Goal: Transaction & Acquisition: Purchase product/service

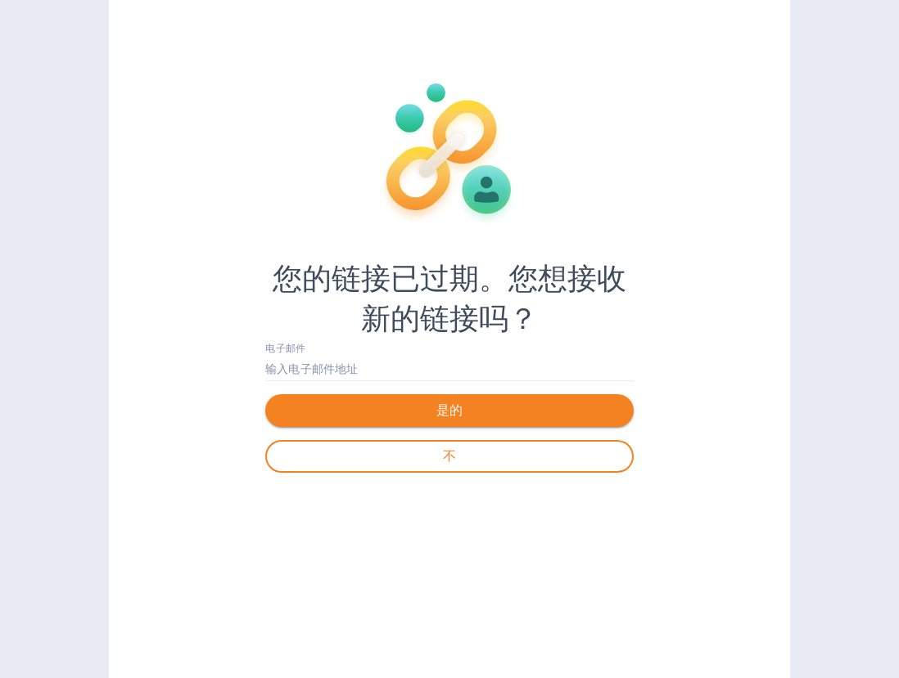
click at [525, 419] on span "是的" at bounding box center [449, 411] width 342 height 20
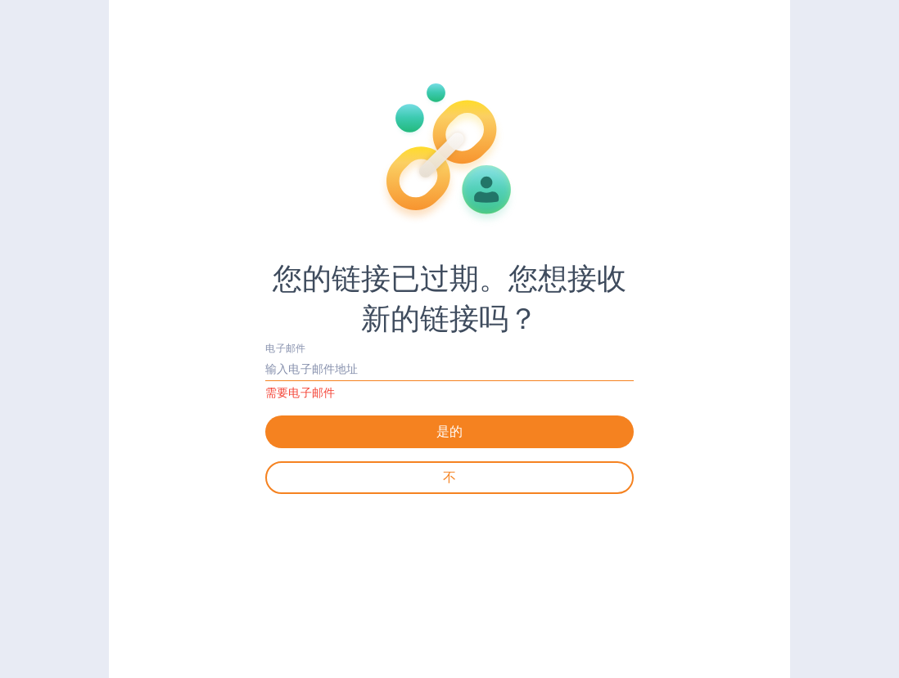
click at [387, 375] on input "text" at bounding box center [449, 369] width 368 height 25
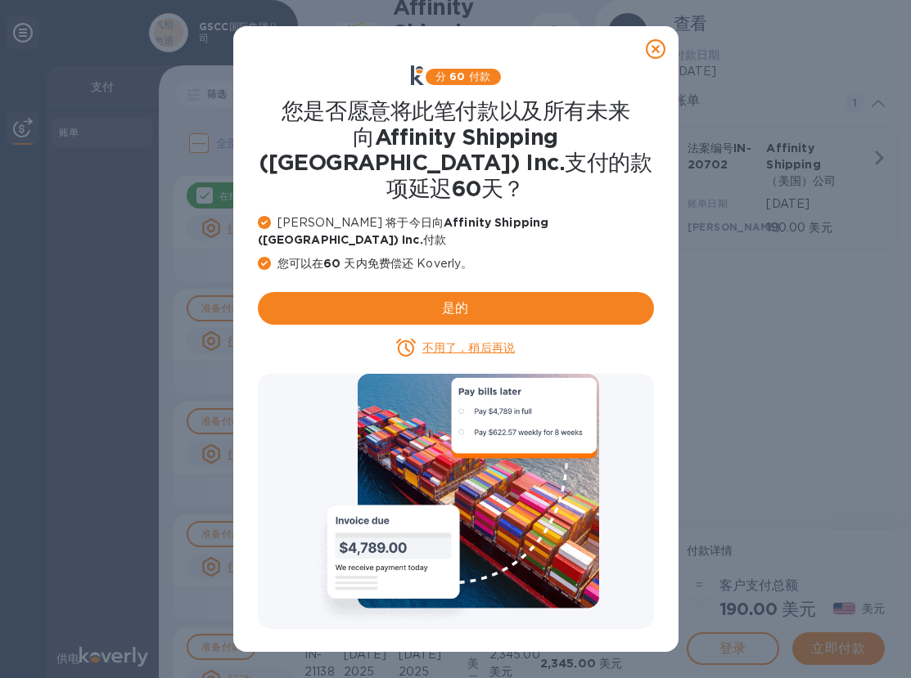
click at [651, 44] on icon at bounding box center [656, 49] width 20 height 20
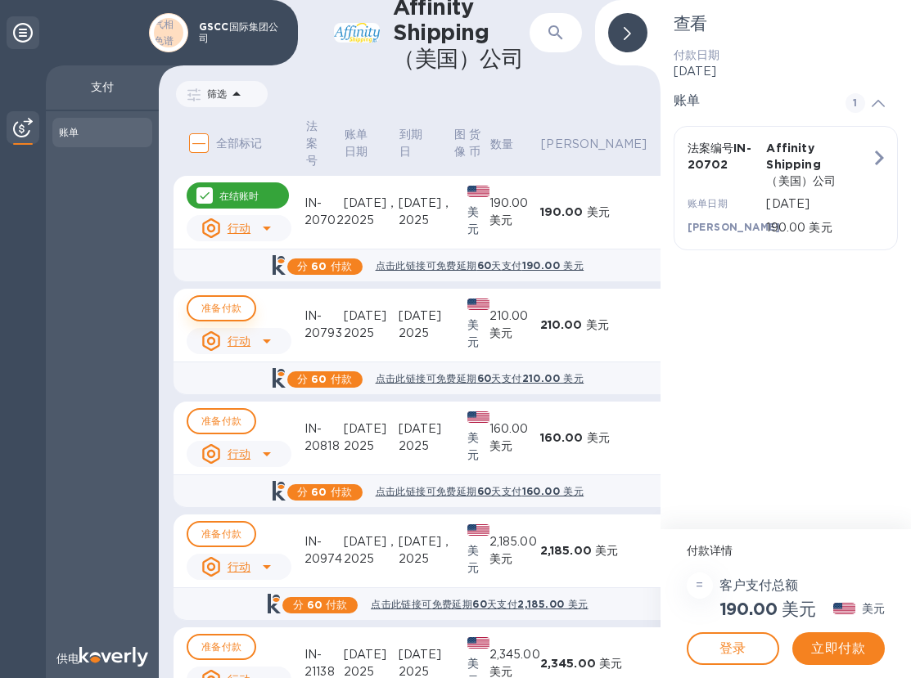
drag, startPoint x: 231, startPoint y: 310, endPoint x: 259, endPoint y: 343, distance: 43.5
click at [231, 310] on font "准备付款" at bounding box center [221, 308] width 40 height 12
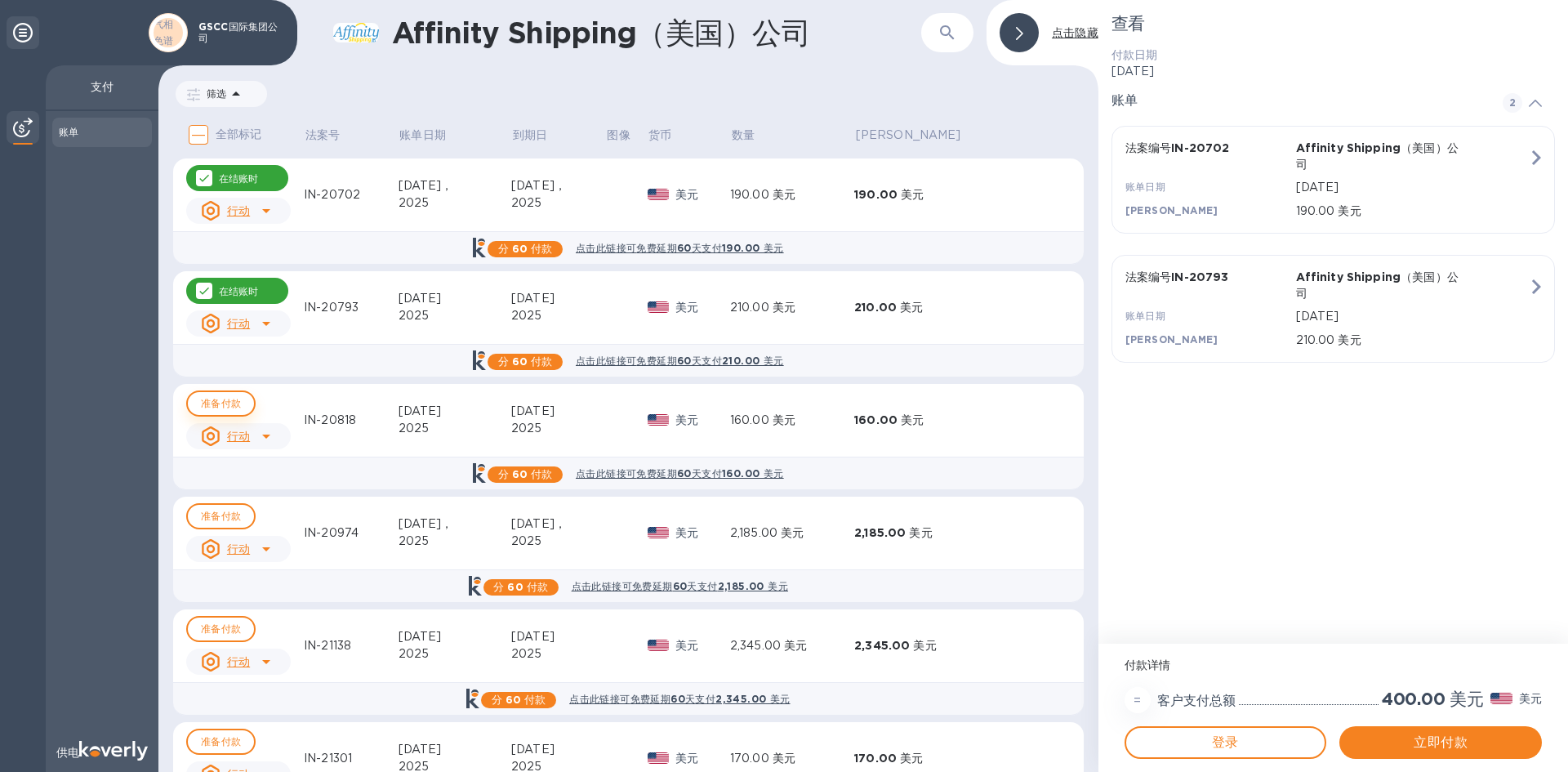
click at [222, 406] on font "准备付款" at bounding box center [221, 403] width 40 height 12
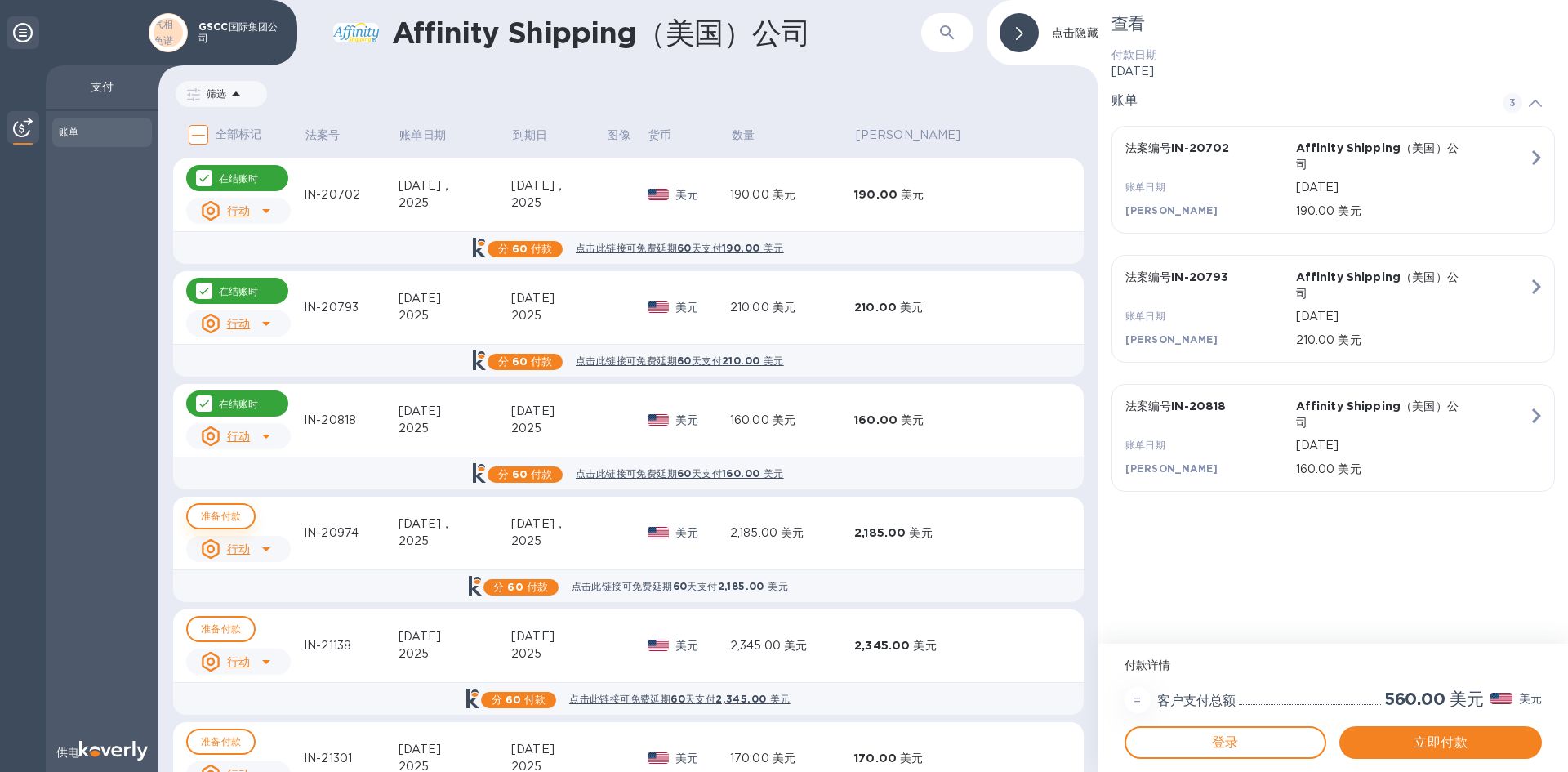
click at [221, 515] on font "准备付款" at bounding box center [221, 516] width 40 height 12
click at [237, 628] on font "准备付款" at bounding box center [221, 629] width 40 height 12
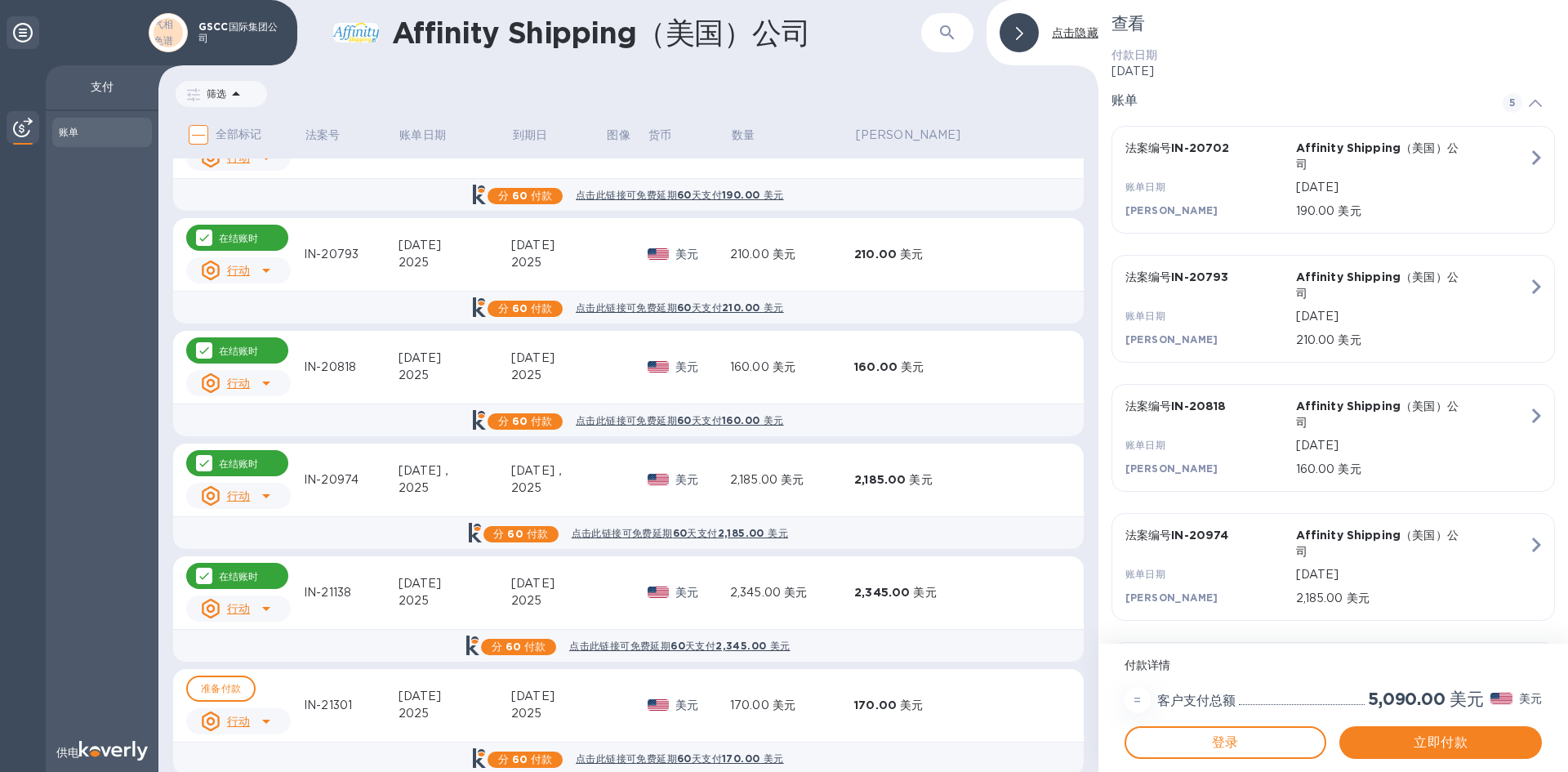
scroll to position [82, 0]
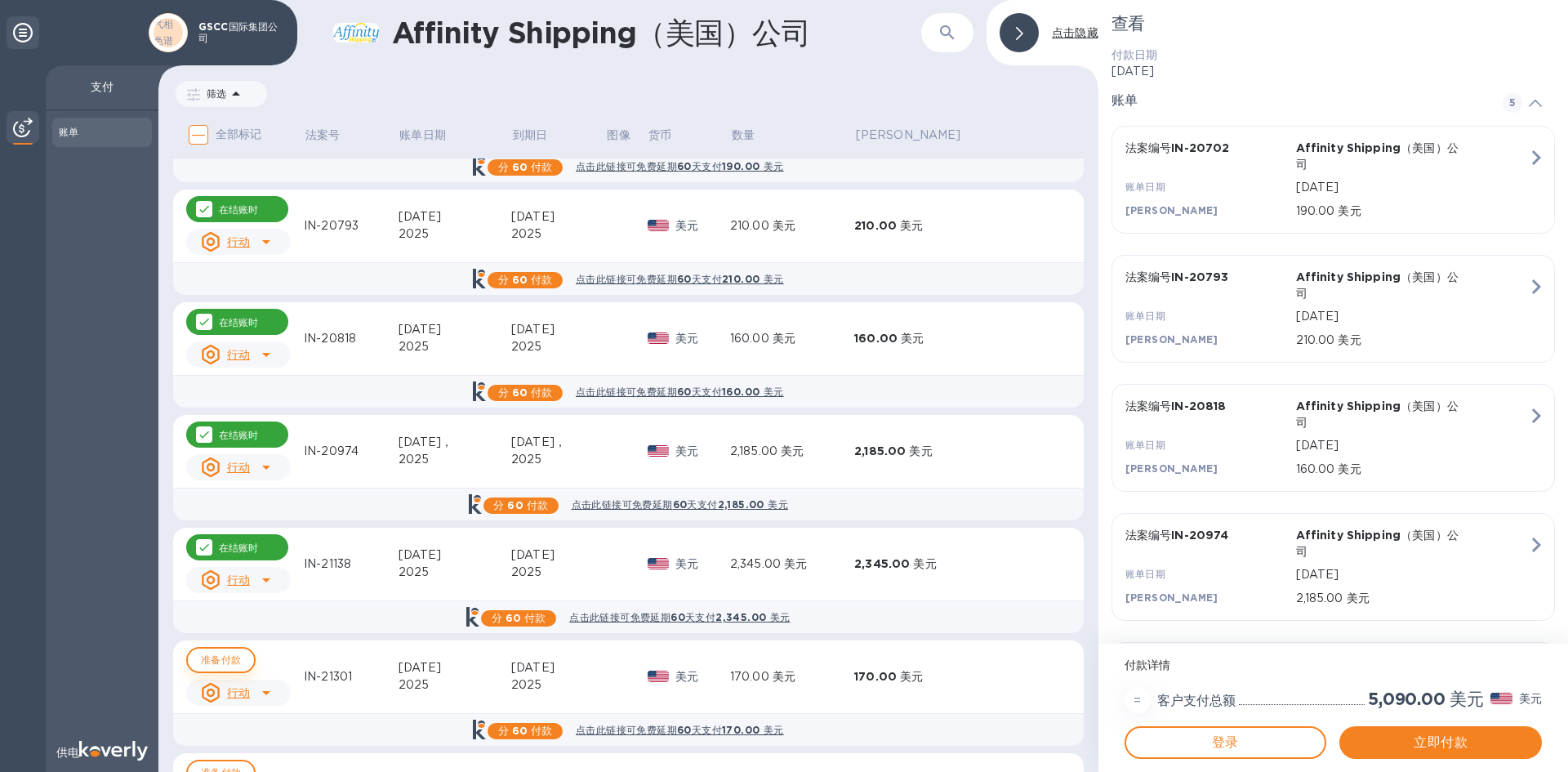
click at [223, 655] on font "准备付款" at bounding box center [221, 660] width 40 height 12
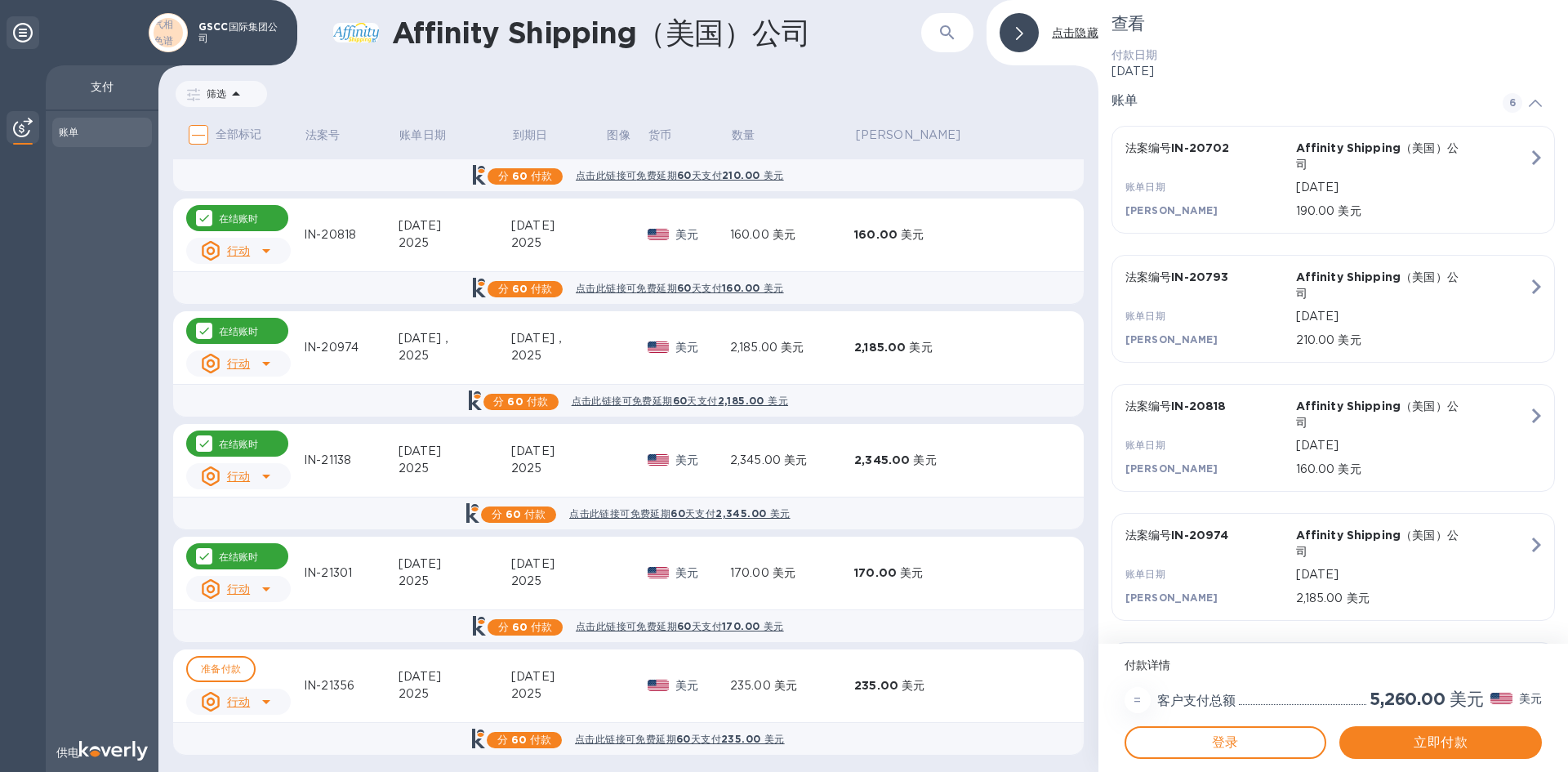
scroll to position [191, 0]
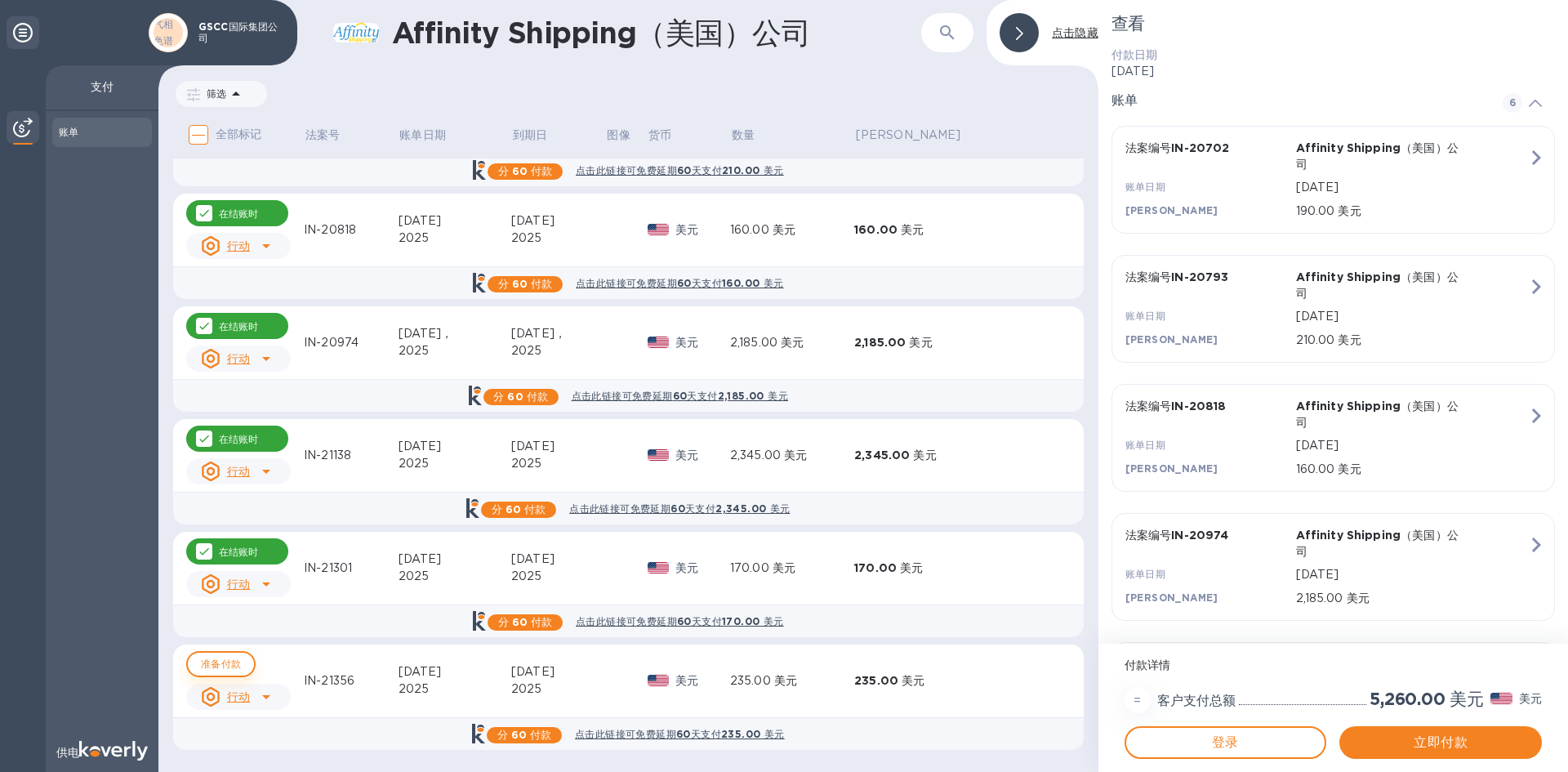
click at [239, 664] on font "准备付款" at bounding box center [221, 664] width 40 height 12
click at [205, 665] on icon at bounding box center [205, 664] width 10 height 7
checkbox input "false"
drag, startPoint x: 1383, startPoint y: 733, endPoint x: 872, endPoint y: 528, distance: 550.6
click at [908, 677] on span "立即付款" at bounding box center [1440, 743] width 177 height 20
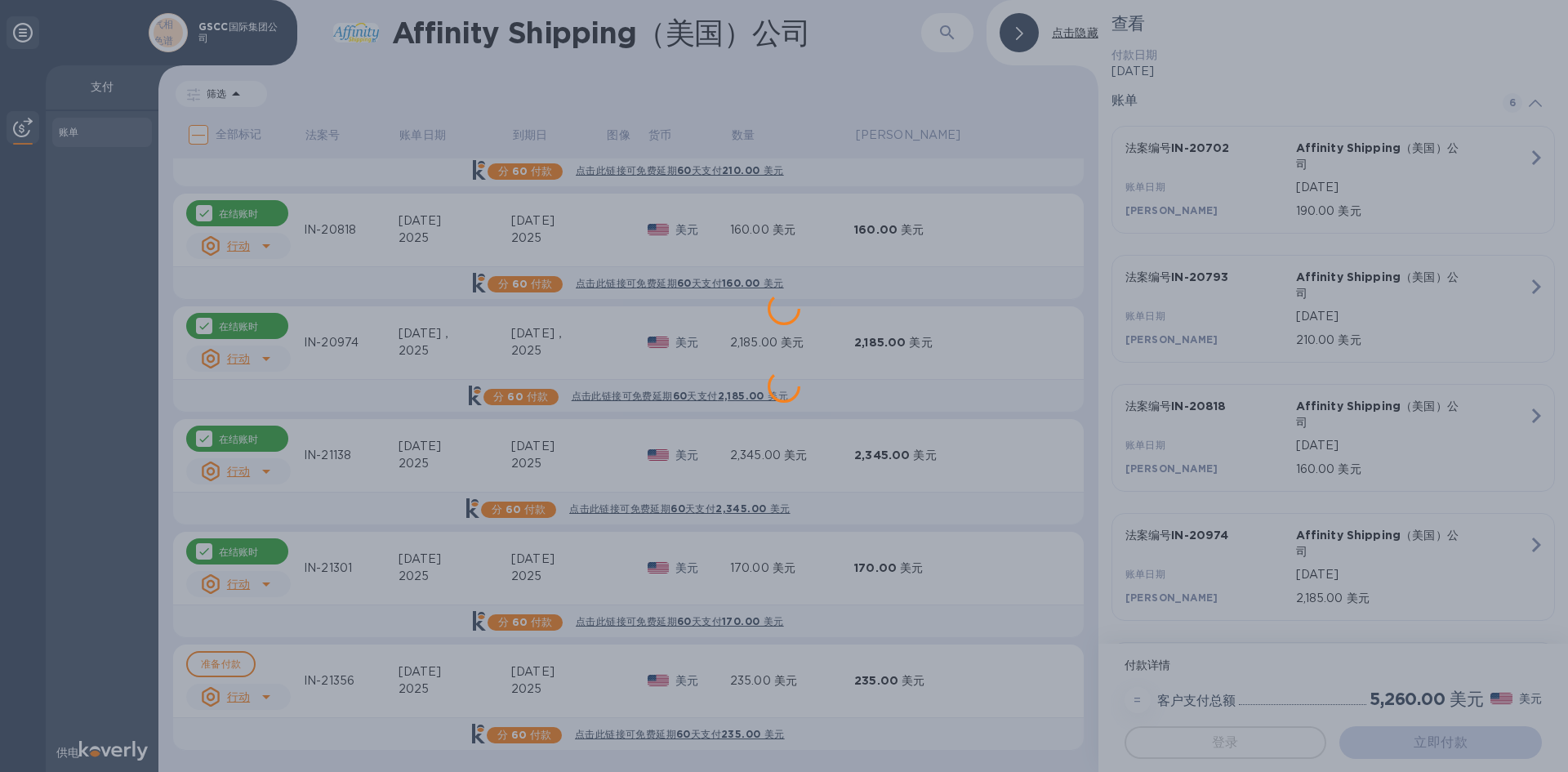
scroll to position [0, 0]
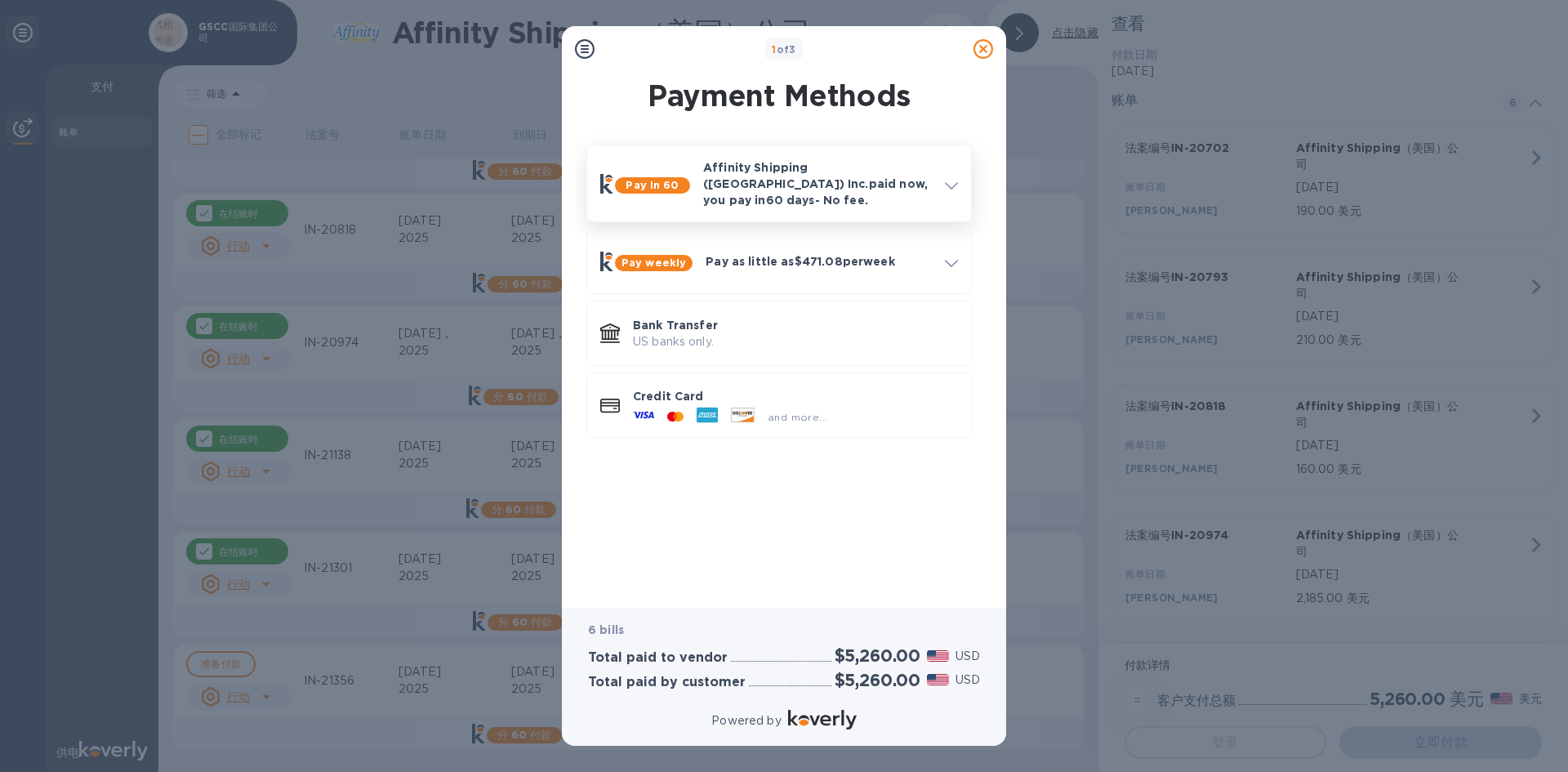
click at [908, 198] on div "Affinity Shipping ([GEOGRAPHIC_DATA]) Inc. paid now, you pay [DATE] - No fee." at bounding box center [817, 184] width 242 height 62
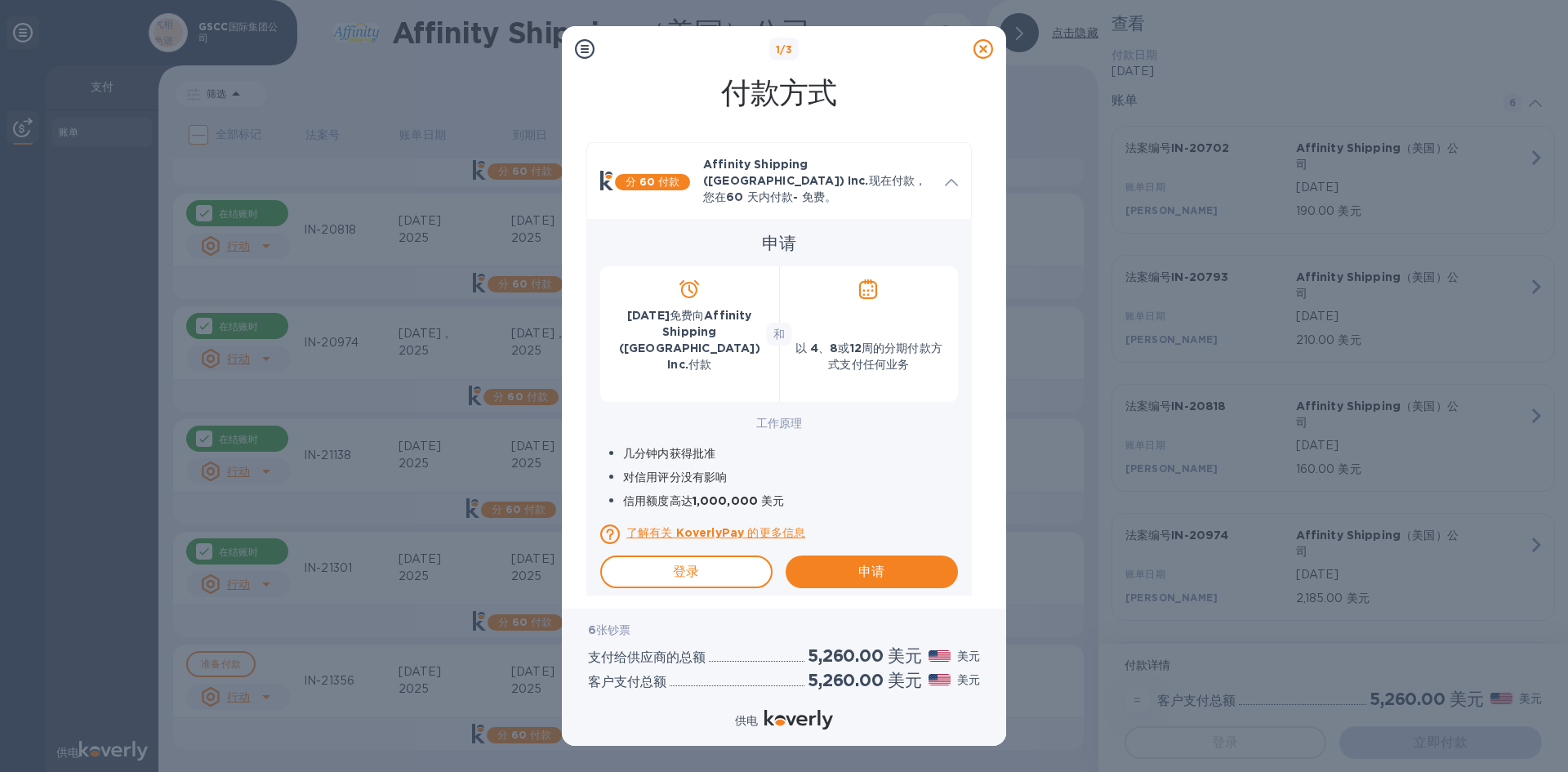
click at [908, 51] on icon at bounding box center [984, 49] width 20 height 20
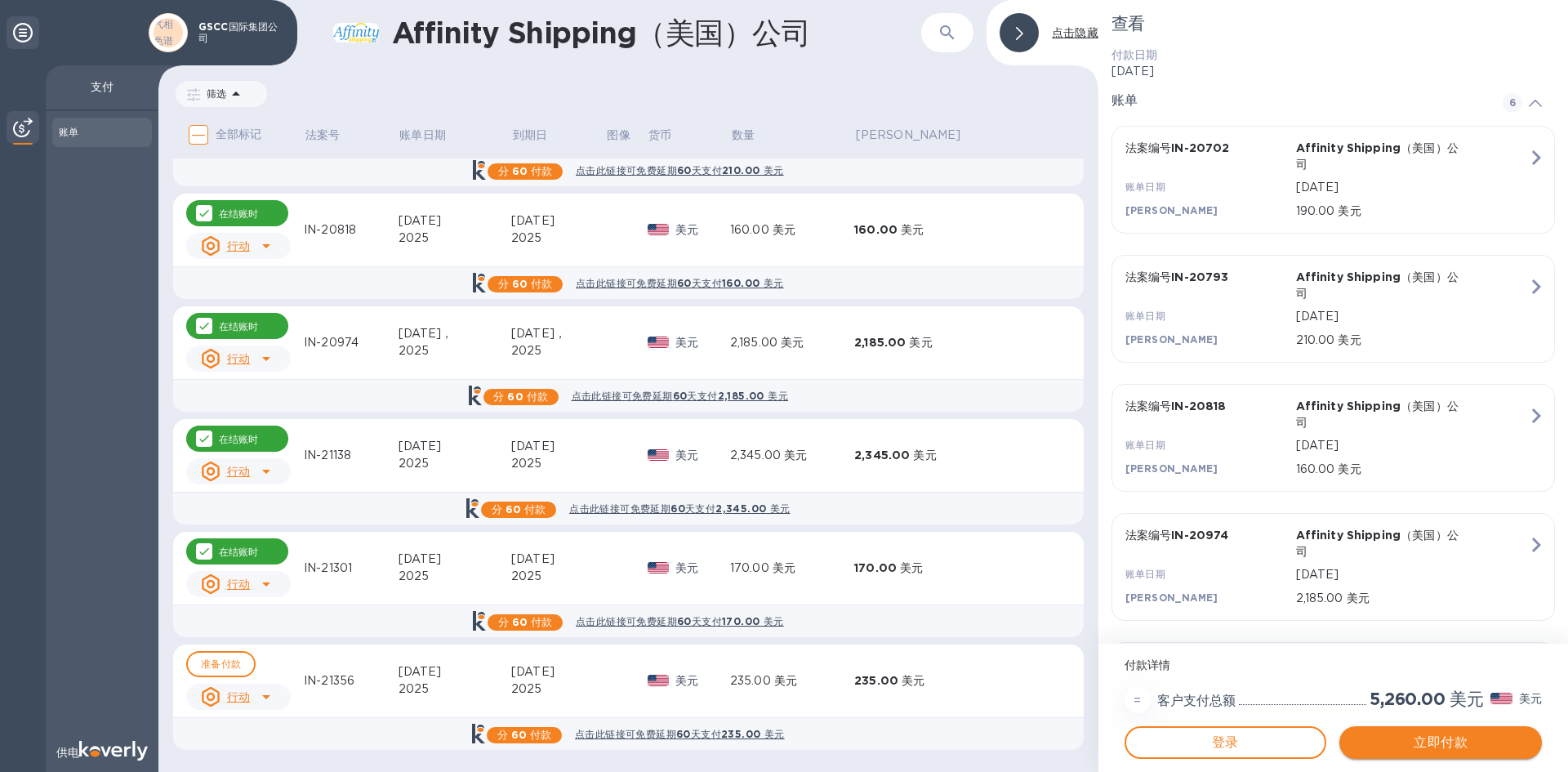
click at [908, 677] on font "立即付款" at bounding box center [1441, 743] width 54 height 20
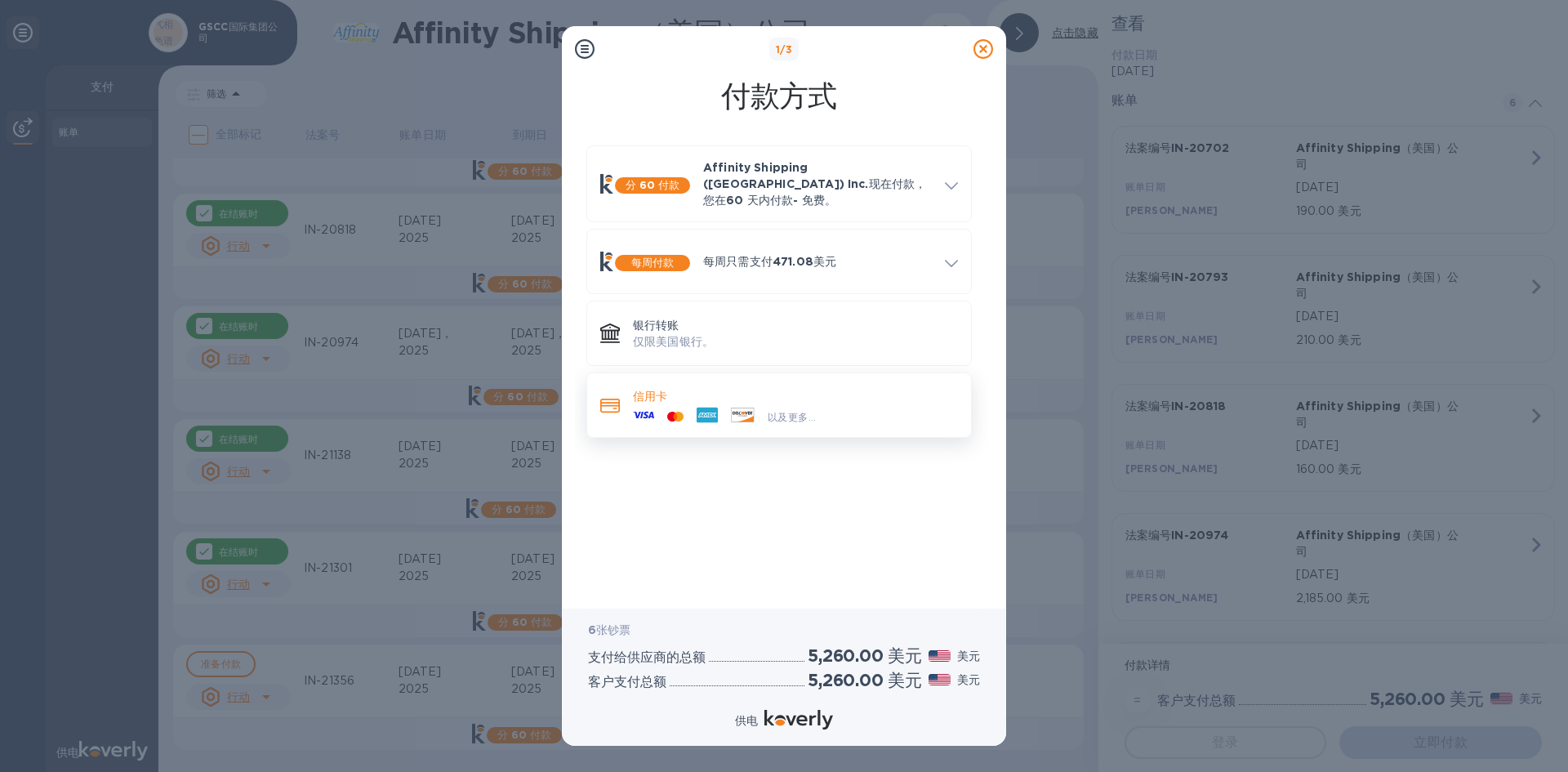
click at [794, 408] on div "以及更多..." at bounding box center [792, 416] width 62 height 17
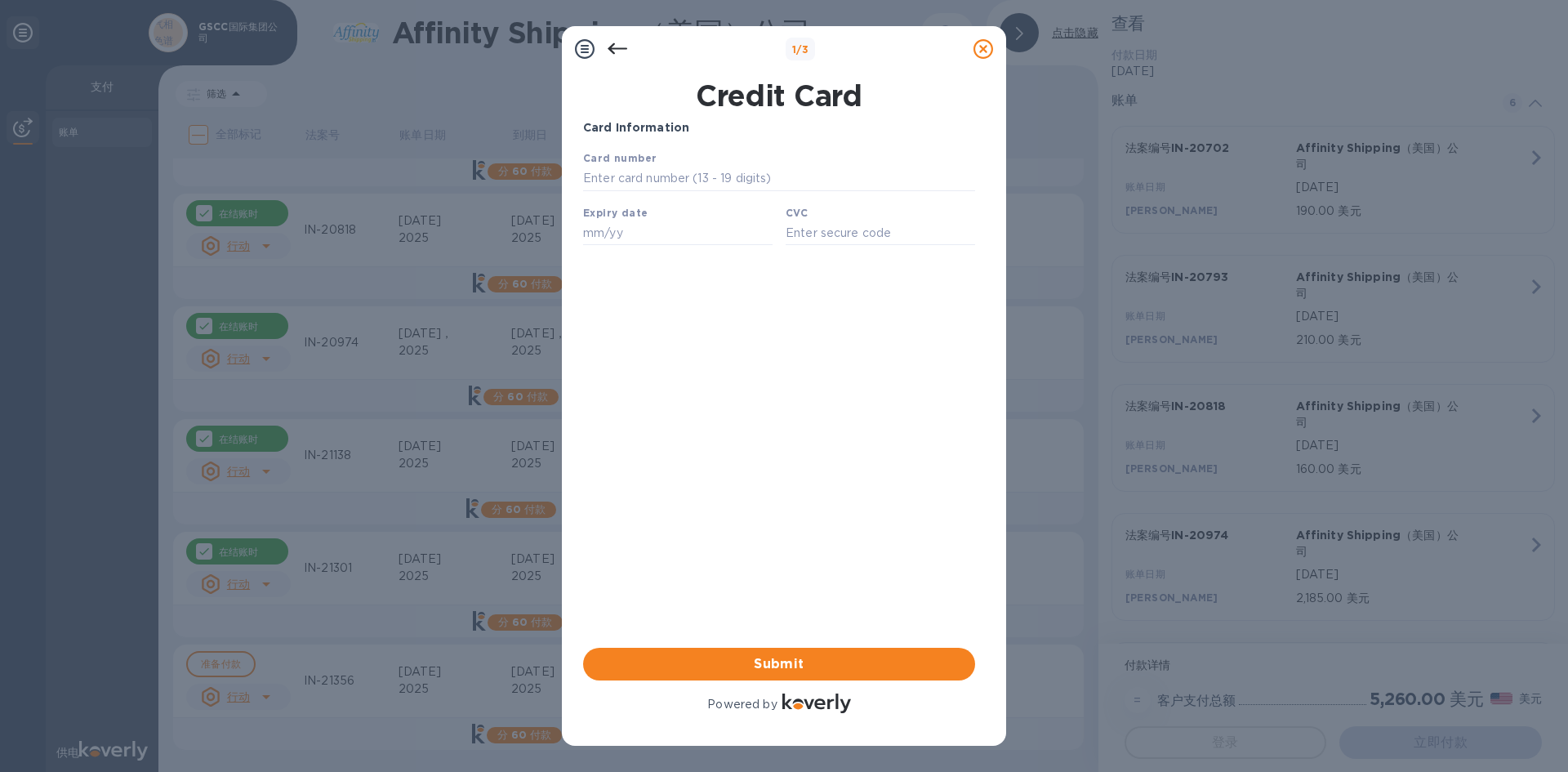
click at [617, 48] on icon at bounding box center [618, 48] width 20 height 11
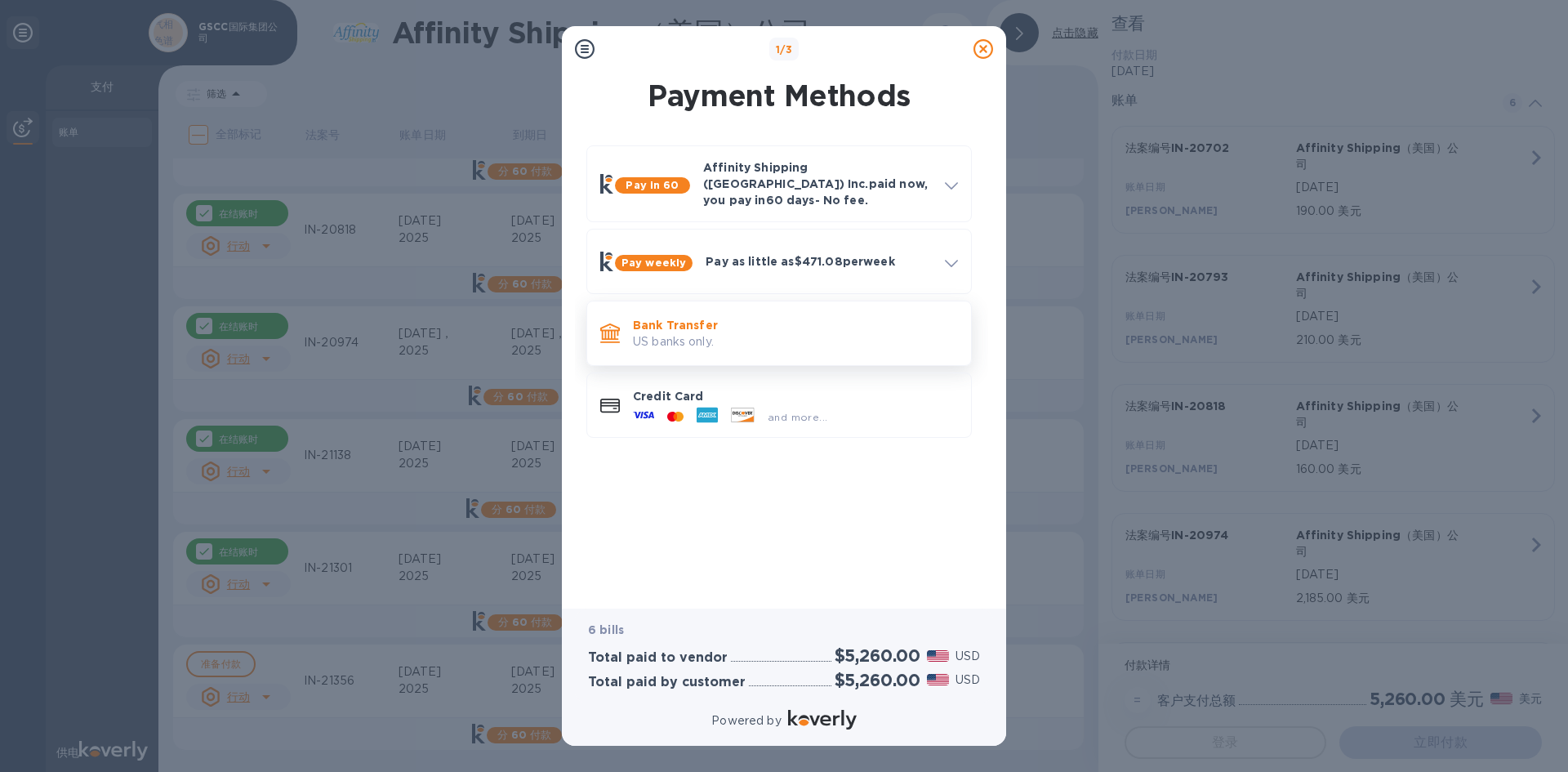
click at [780, 318] on p "Bank Transfer" at bounding box center [795, 326] width 325 height 16
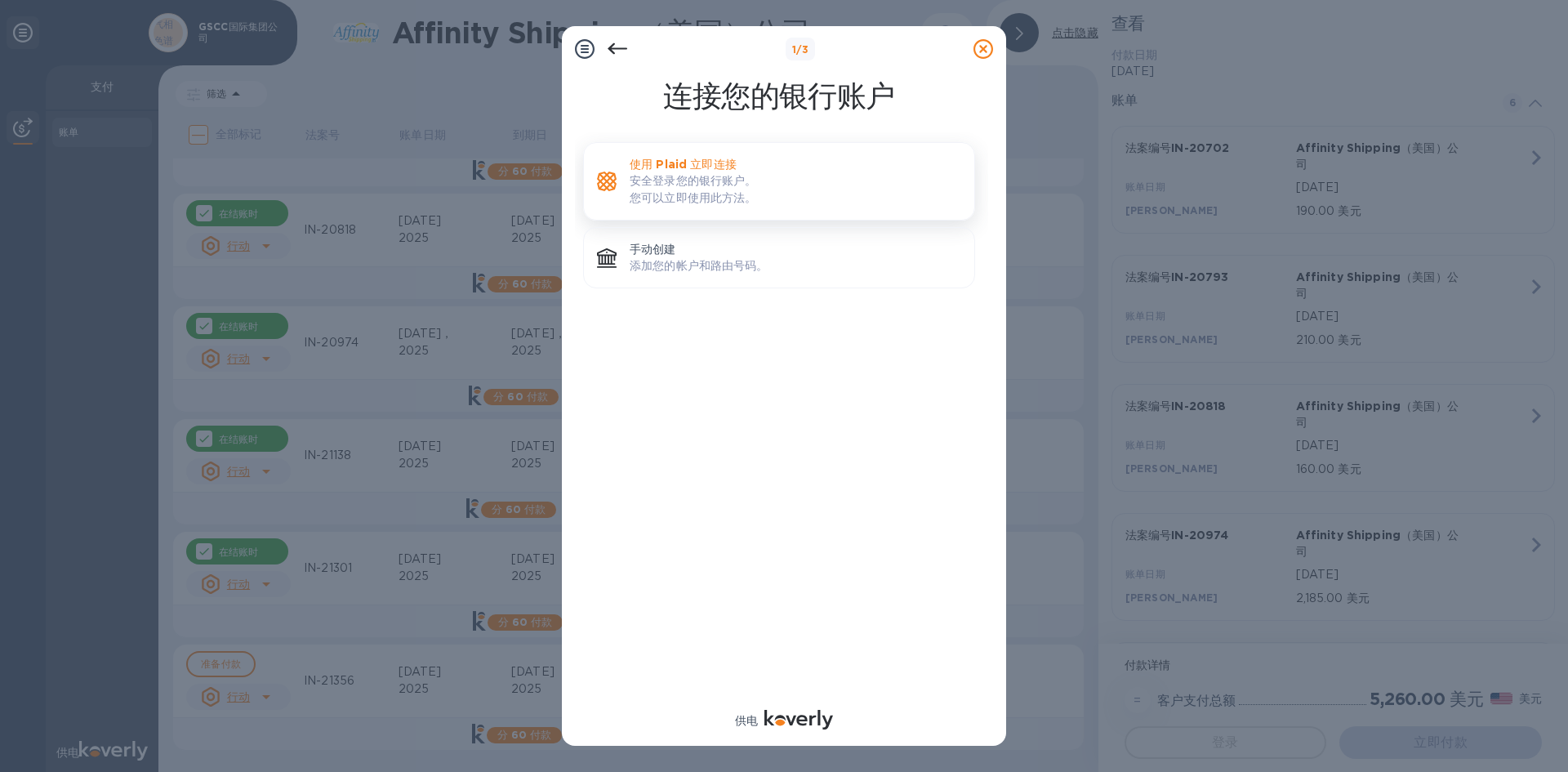
click at [758, 197] on p "安全登录您的银行账户。 您可以立即使用此方法。" at bounding box center [795, 190] width 331 height 34
click at [759, 272] on font "添加您的帐户和路由号码。" at bounding box center [699, 265] width 139 height 13
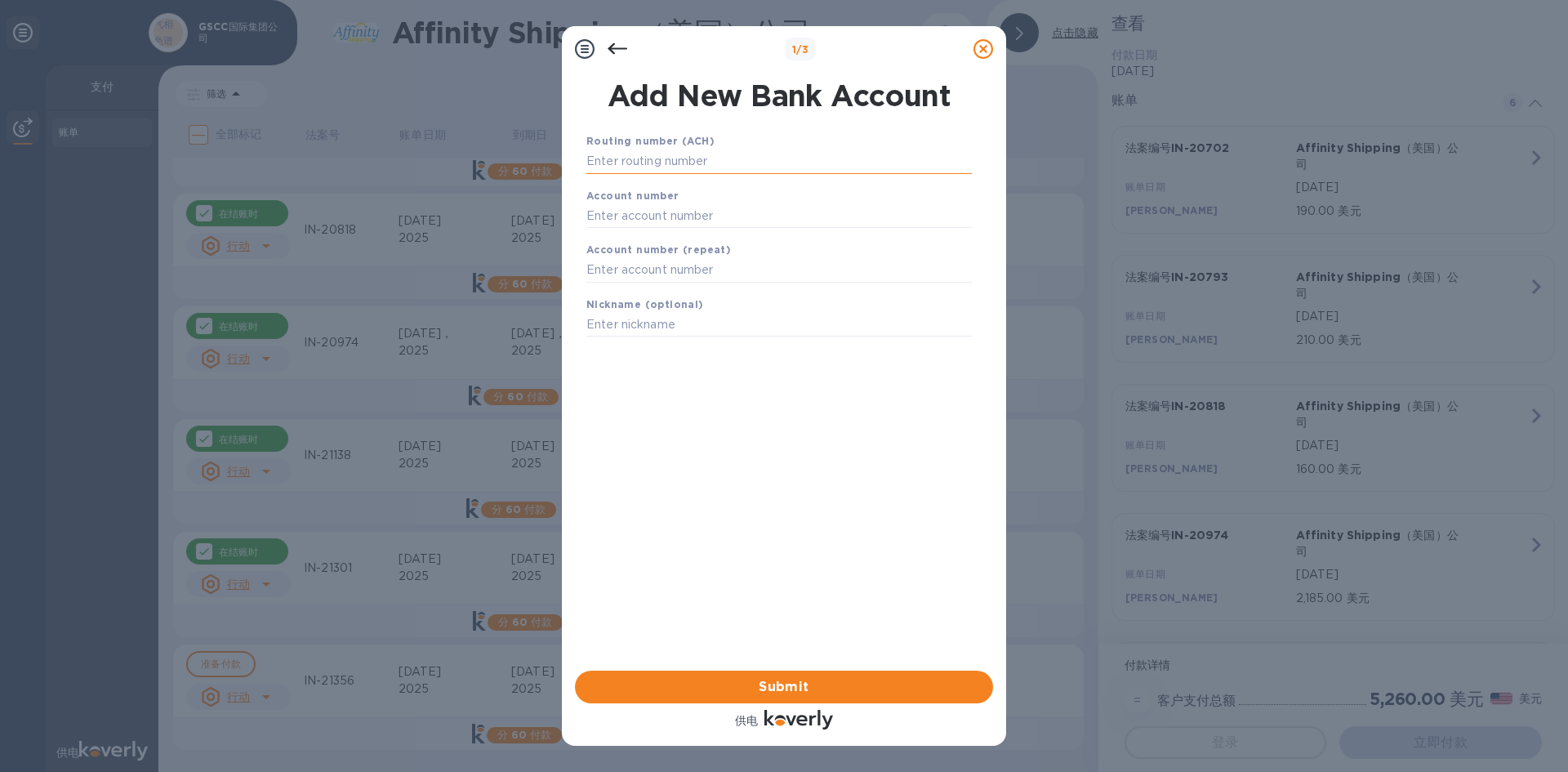
click at [811, 161] on input "text" at bounding box center [780, 162] width 385 height 25
click at [731, 166] on input "text" at bounding box center [780, 162] width 385 height 25
click at [636, 153] on input "text" at bounding box center [780, 162] width 385 height 25
click at [637, 158] on input "text" at bounding box center [780, 162] width 385 height 25
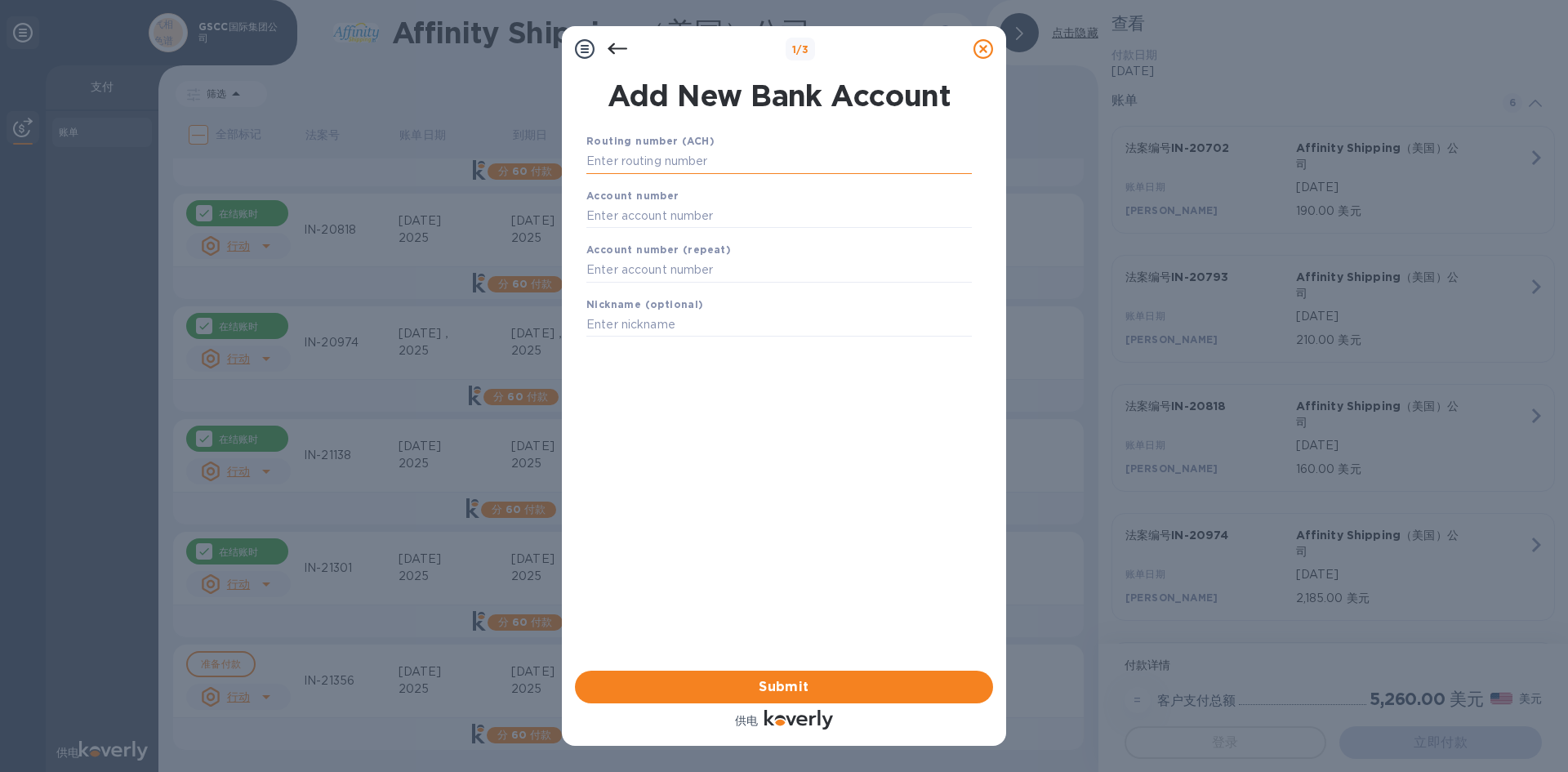
click at [637, 158] on input "text" at bounding box center [780, 162] width 385 height 25
type input "322271627"
click at [840, 228] on input "text" at bounding box center [780, 236] width 385 height 25
type input "577665931"
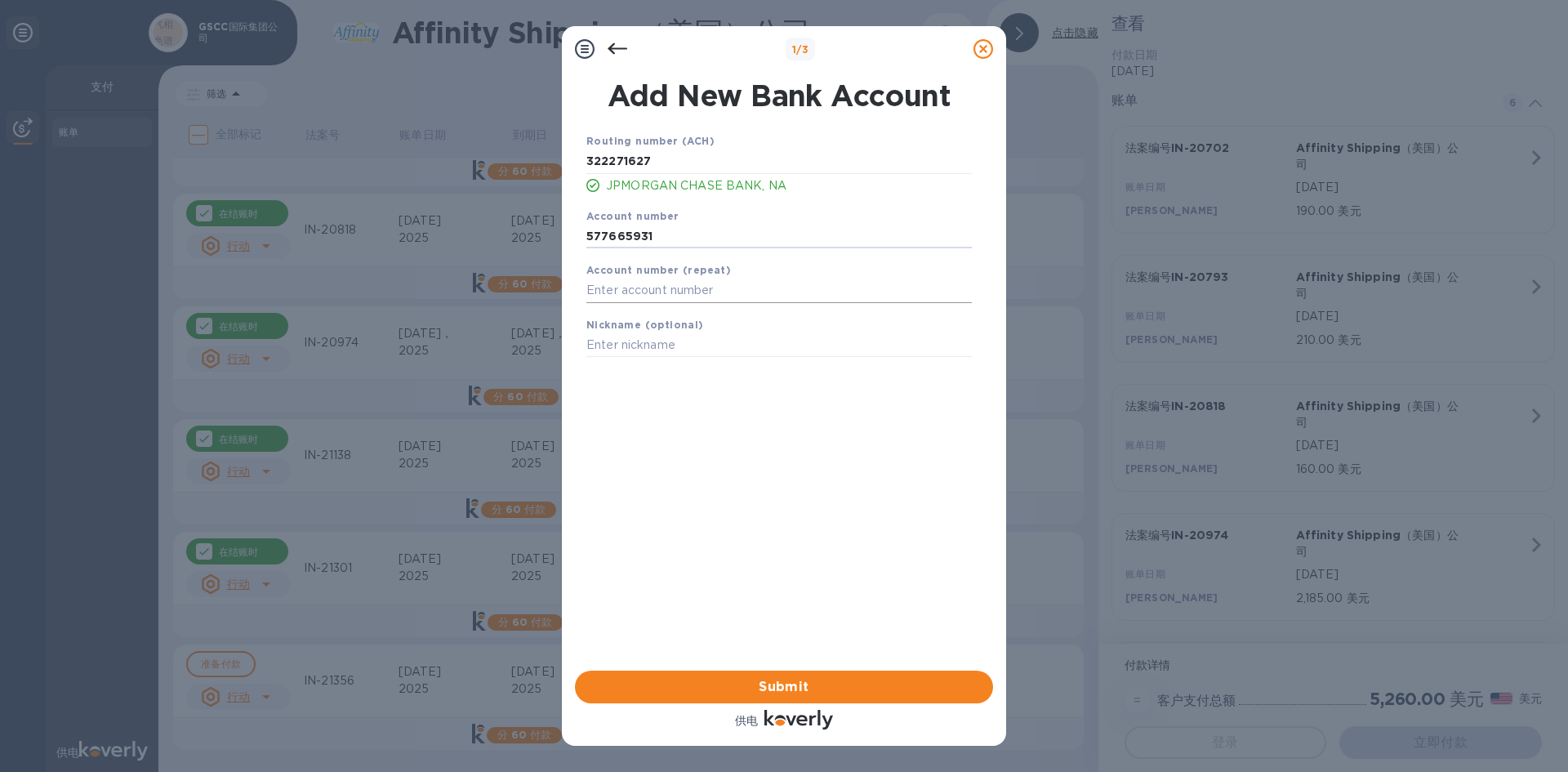
click at [823, 281] on input "text" at bounding box center [780, 291] width 385 height 25
type input "577665931"
click at [781, 340] on input "text" at bounding box center [780, 346] width 385 height 25
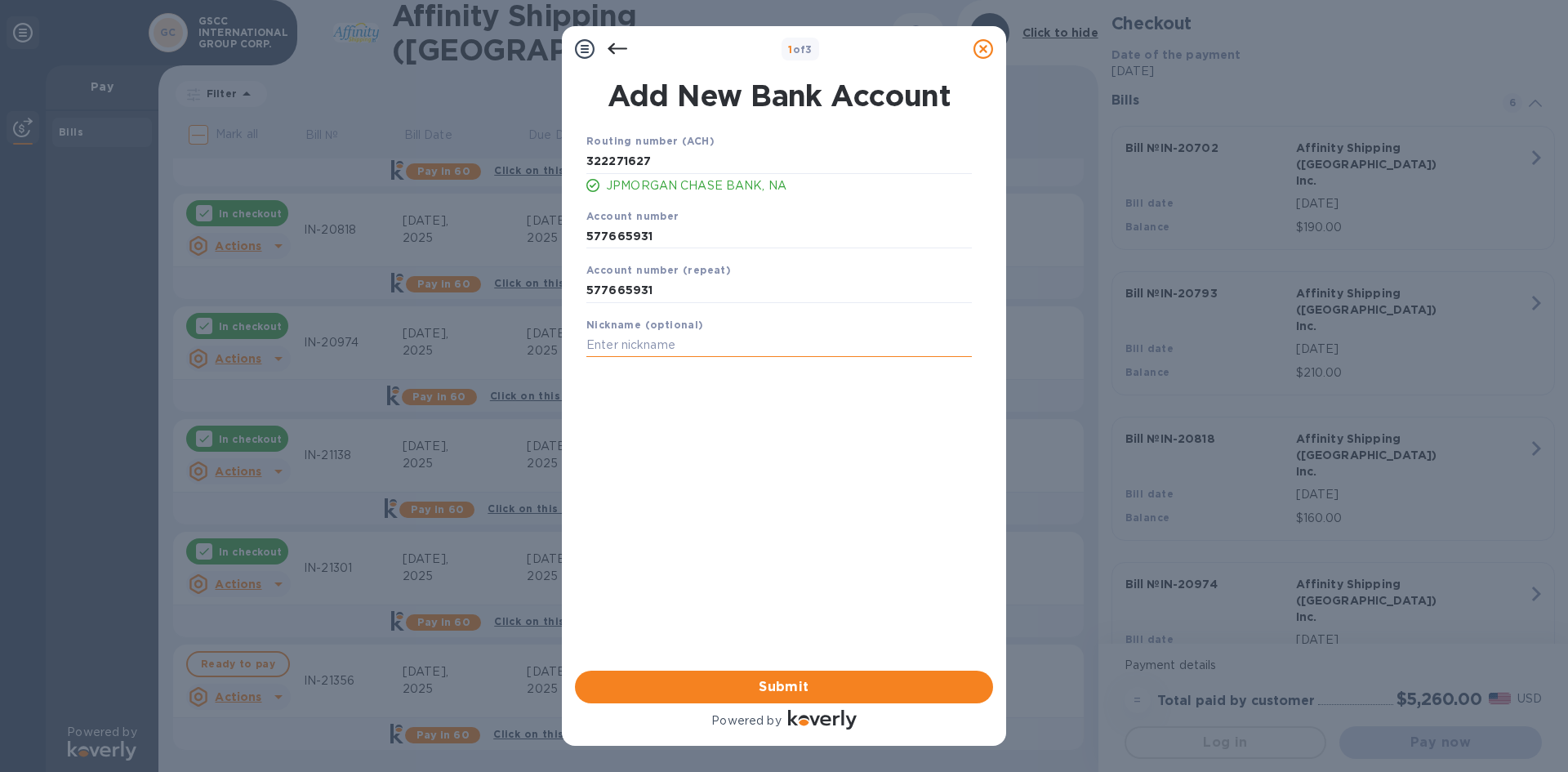
click at [712, 336] on input "text" at bounding box center [780, 346] width 385 height 25
type input "GSCC"
click at [766, 447] on div "Routing number (ACH) [US_BANK_ROUTING_MICR] JPMORGAN CHASE BANK, NA Account num…" at bounding box center [779, 380] width 418 height 522
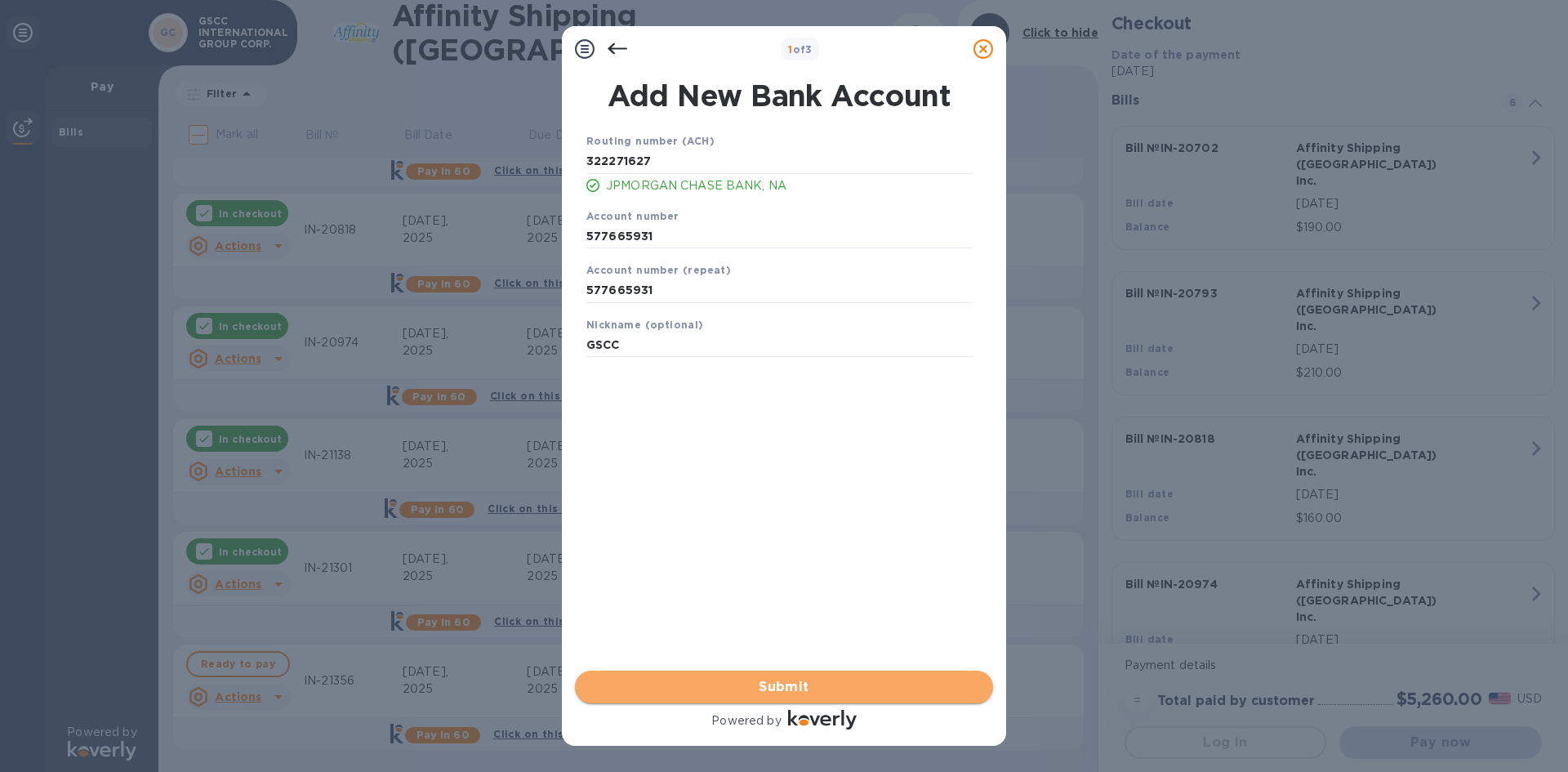
click at [888, 677] on button "Submit" at bounding box center [784, 687] width 418 height 33
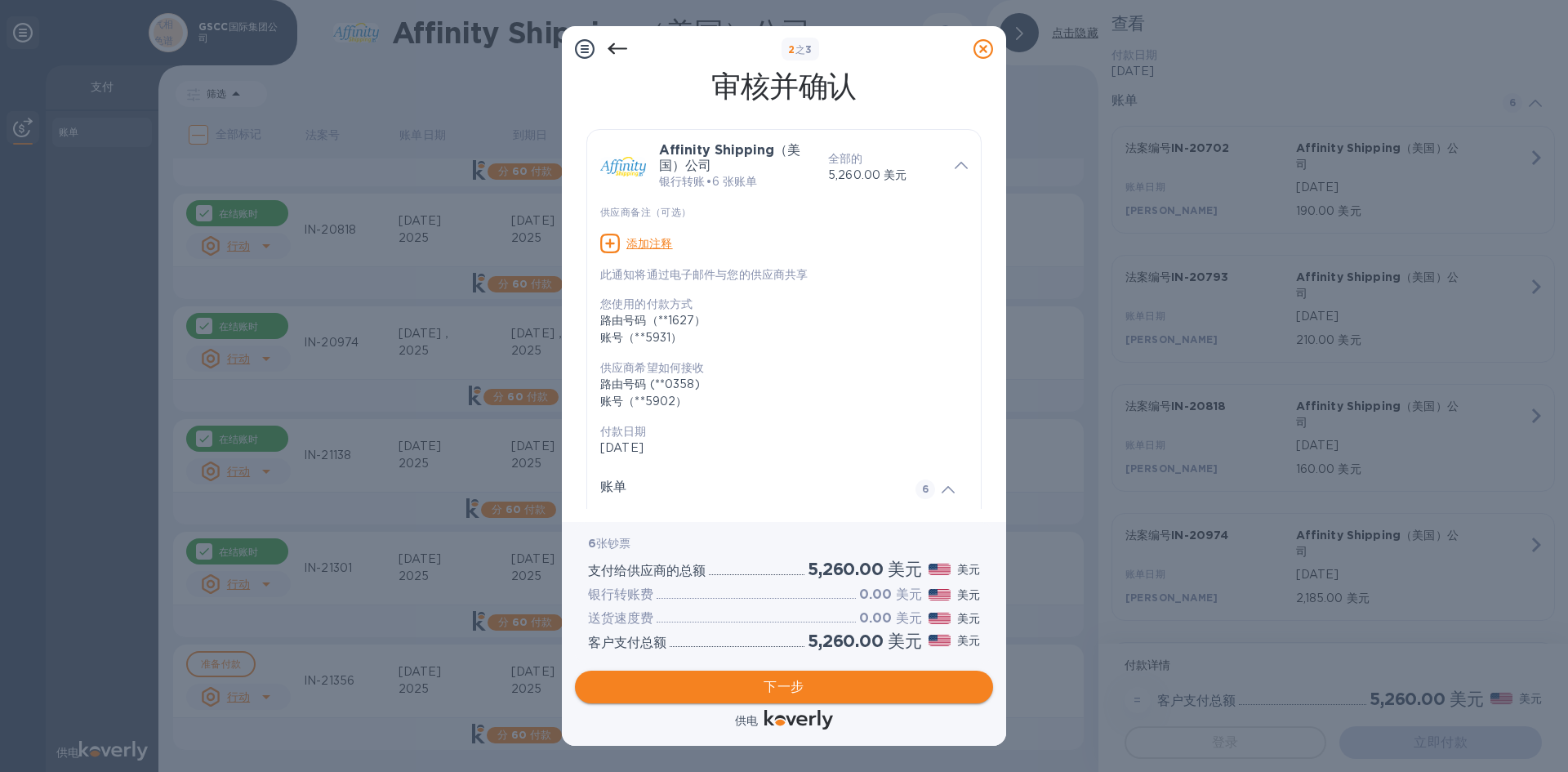
click at [844, 677] on span "下一步" at bounding box center [784, 687] width 392 height 20
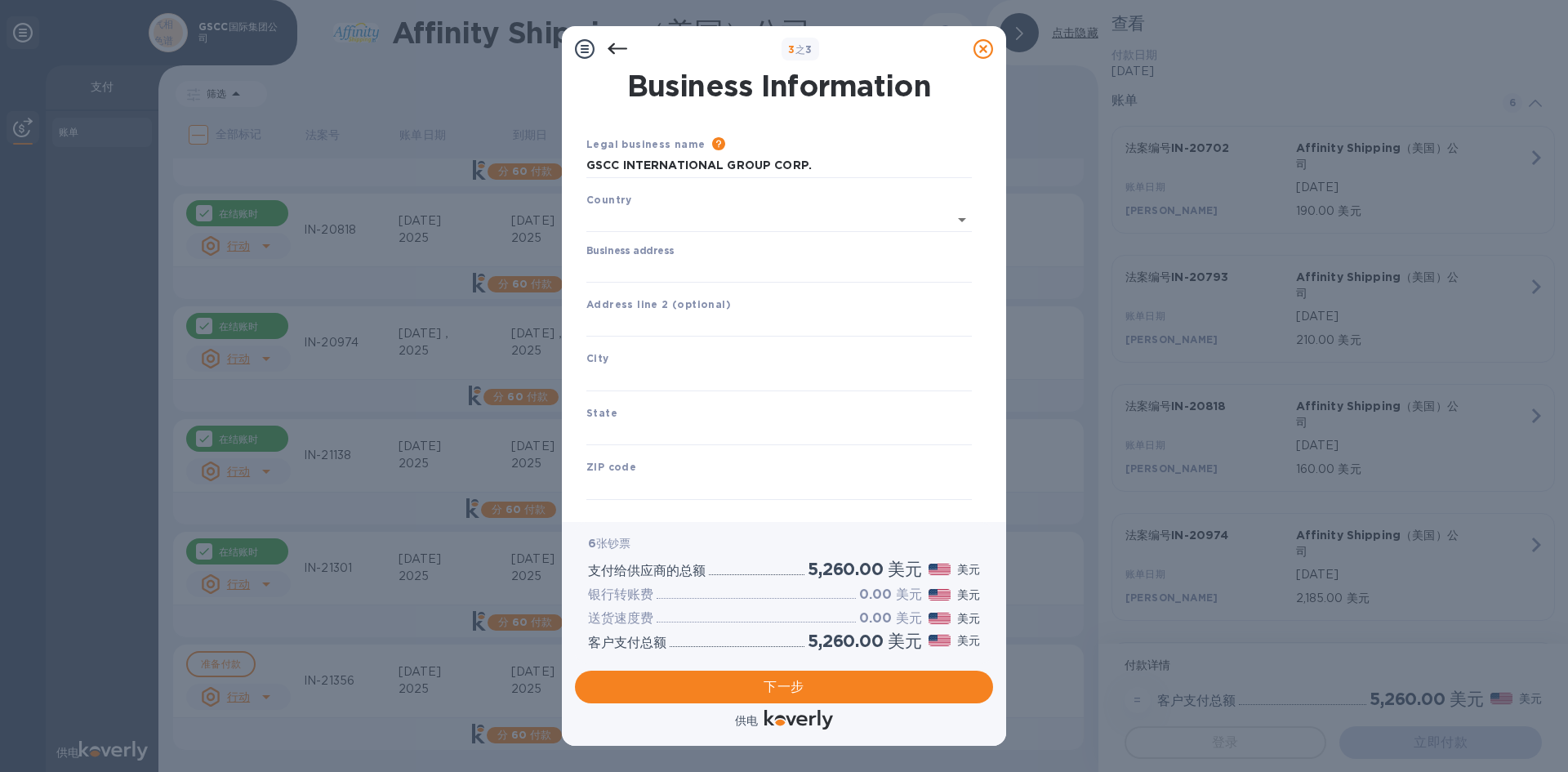
type input "[GEOGRAPHIC_DATA]"
click at [690, 265] on input "Business address" at bounding box center [780, 267] width 385 height 25
type input "[STREET_ADDRESS]"
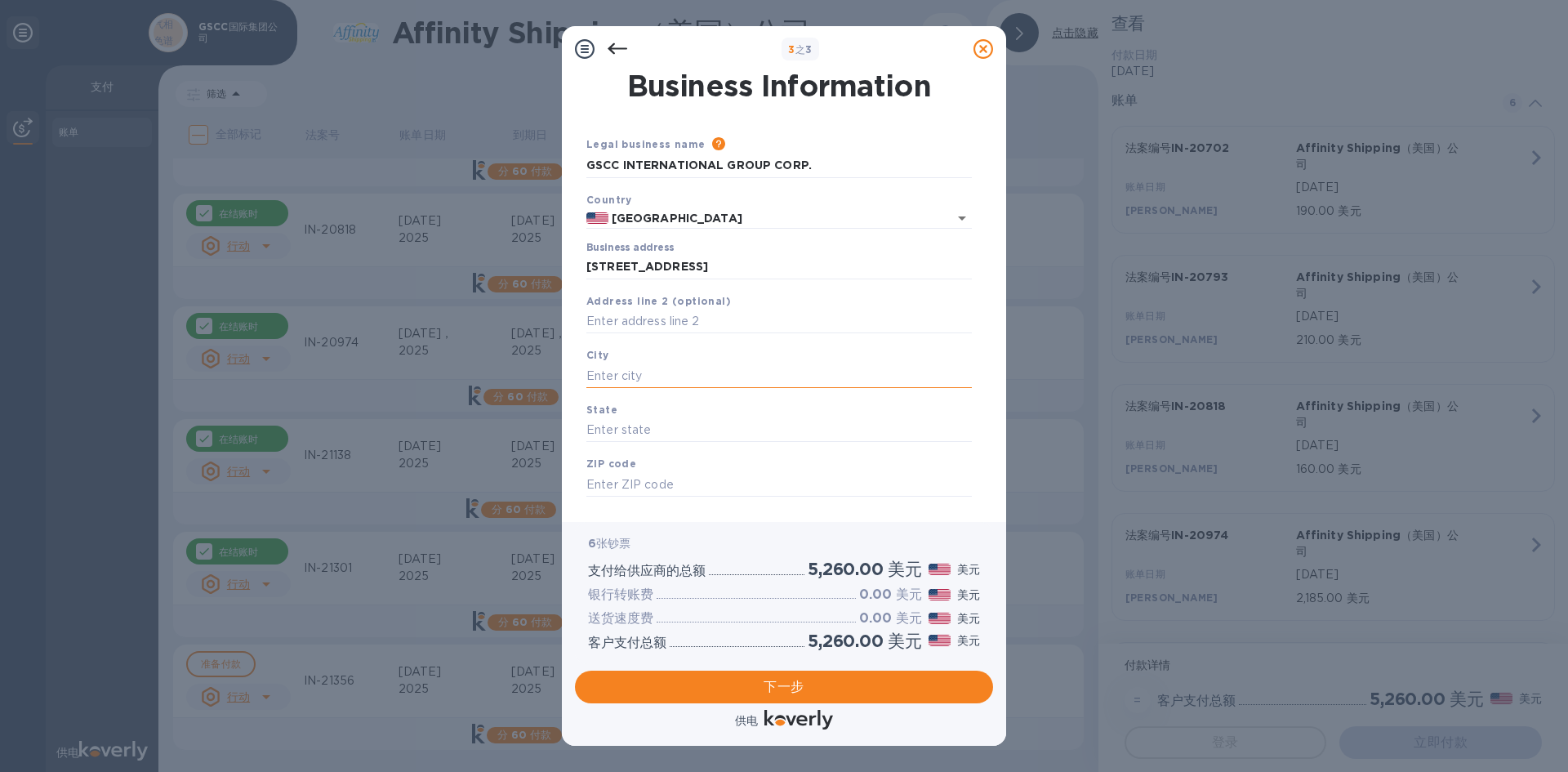
click at [662, 374] on input "text" at bounding box center [780, 376] width 385 height 25
click at [640, 374] on input "text" at bounding box center [780, 376] width 385 height 25
type input "[GEOGRAPHIC_DATA]"
click at [643, 426] on input "text" at bounding box center [780, 430] width 385 height 25
type input "CA"
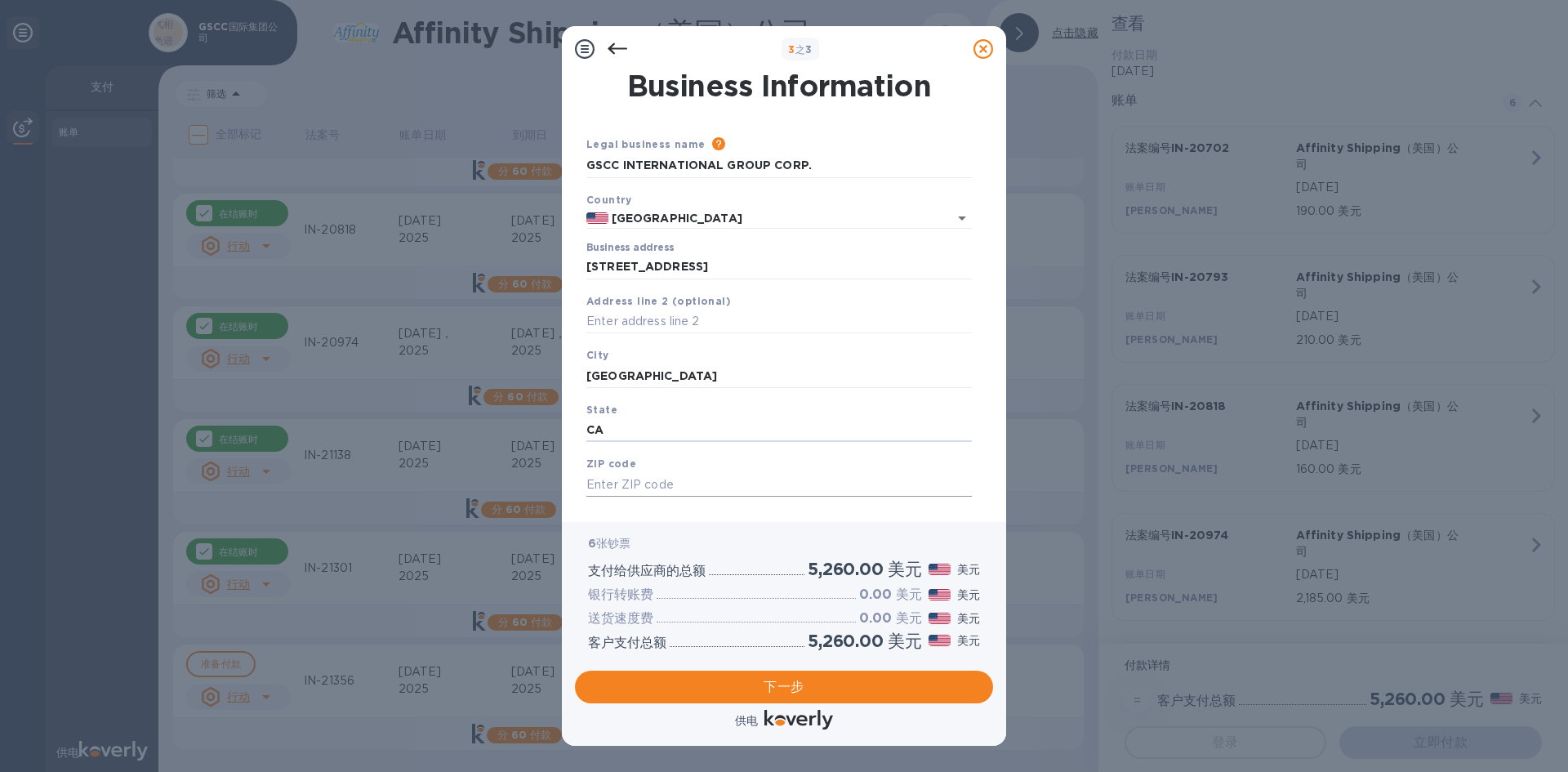
click at [632, 481] on input "text" at bounding box center [780, 484] width 385 height 25
type input "91762"
click at [908, 125] on div "Legal business name Please provide the legal name that appears on your SS-4 for…" at bounding box center [779, 310] width 398 height 407
click at [838, 677] on span "下一步" at bounding box center [784, 687] width 392 height 20
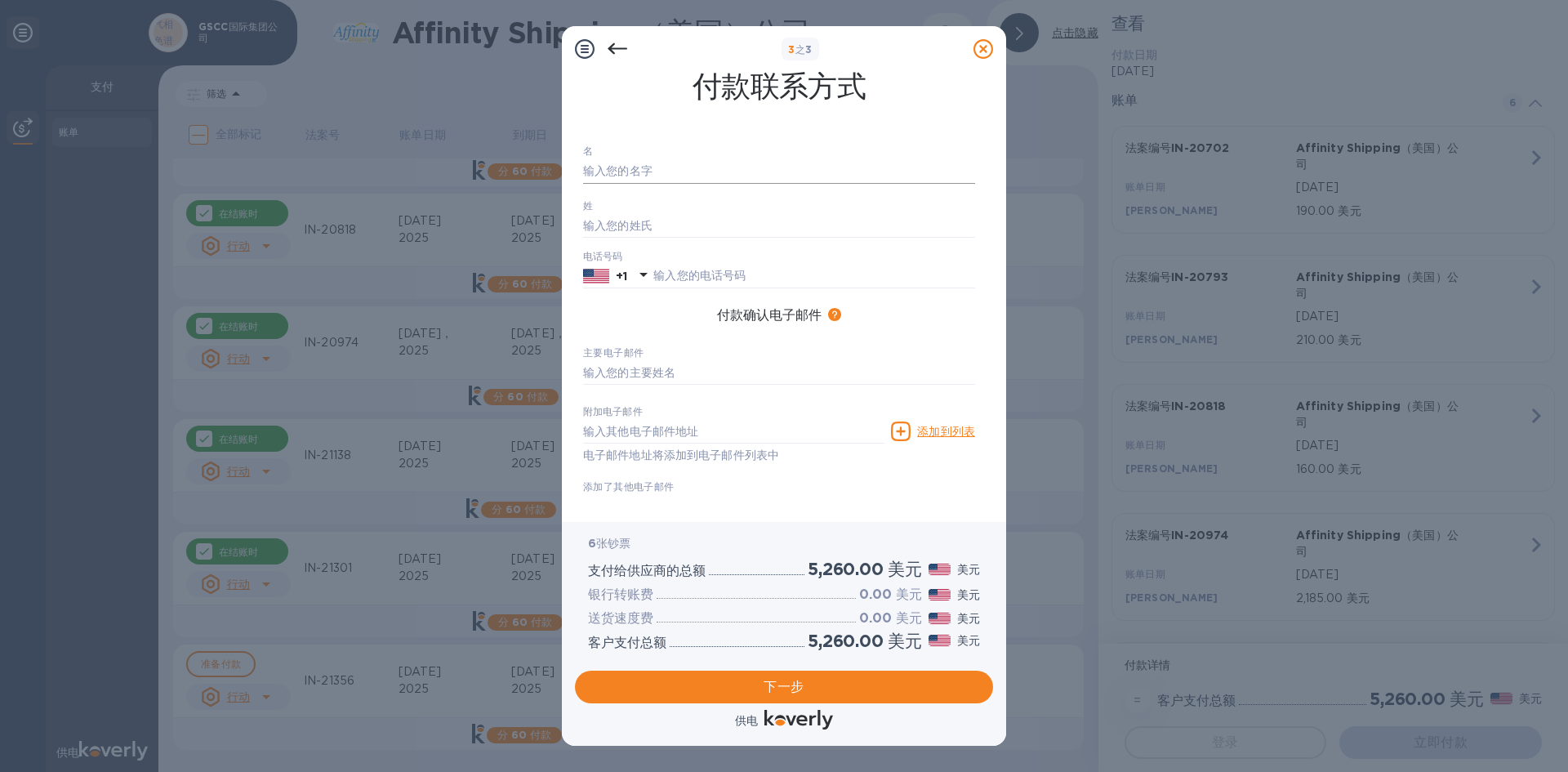
drag, startPoint x: 698, startPoint y: 173, endPoint x: 712, endPoint y: 177, distance: 14.6
click at [698, 173] on input "text" at bounding box center [779, 172] width 392 height 25
click at [709, 167] on input "text" at bounding box center [779, 172] width 392 height 25
click at [703, 177] on input "text" at bounding box center [779, 172] width 392 height 25
type input "[PERSON_NAME]"
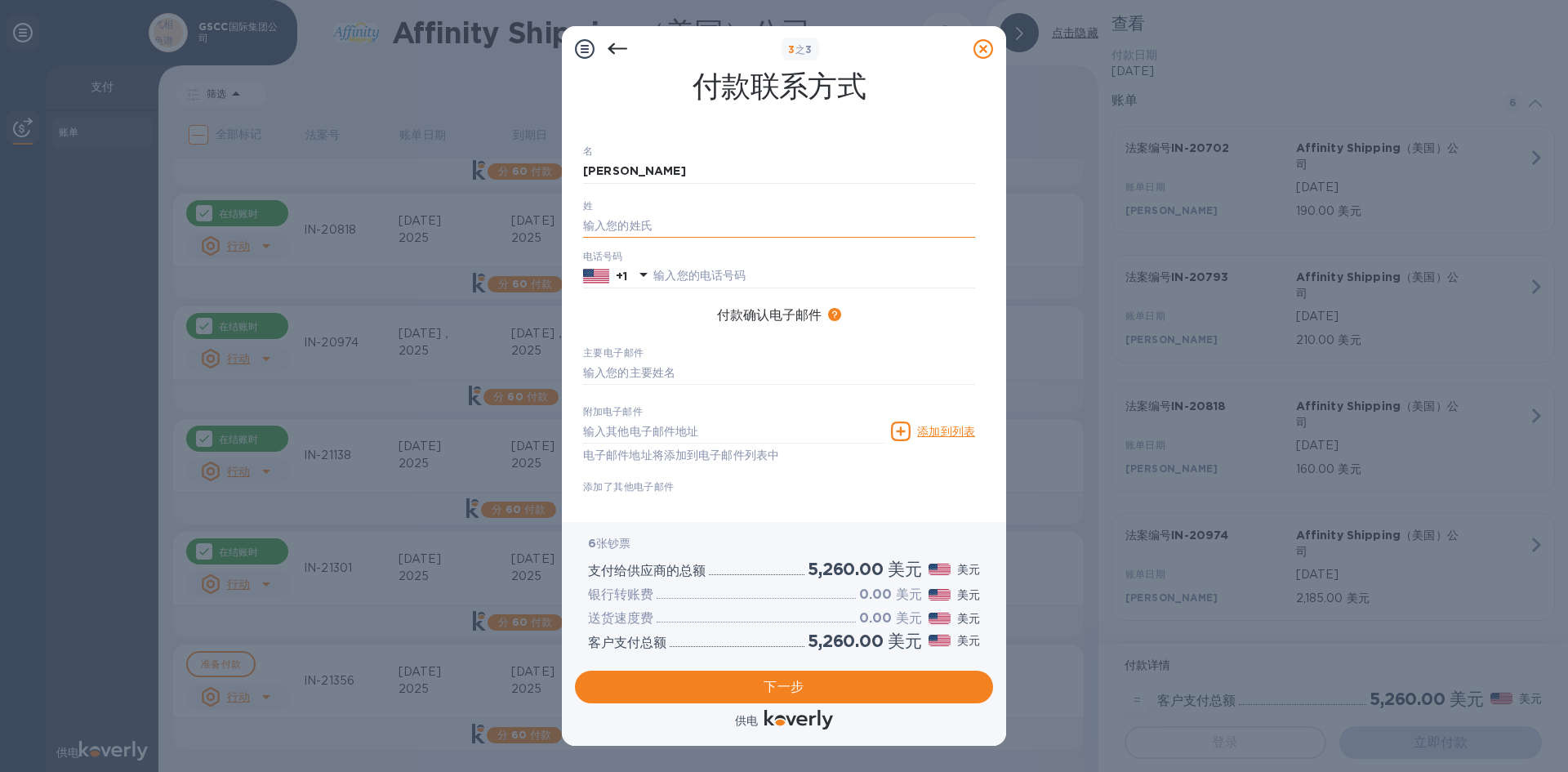
click at [682, 225] on input "text" at bounding box center [779, 226] width 392 height 25
type input "[PERSON_NAME]"
click at [740, 275] on input "text" at bounding box center [814, 276] width 321 height 25
type input "9497328077"
click at [713, 377] on input "text" at bounding box center [779, 374] width 392 height 25
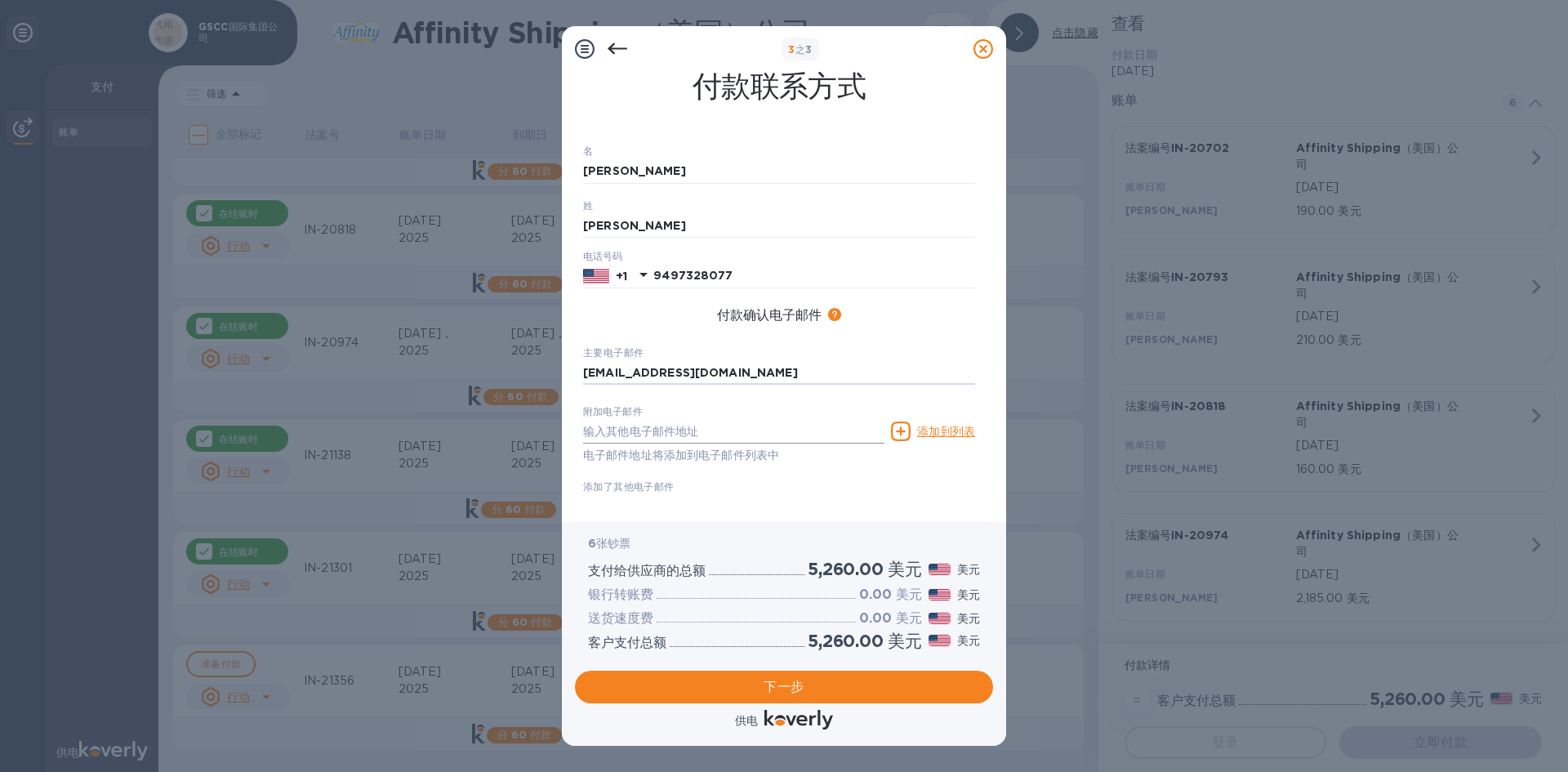
type input "[EMAIL_ADDRESS][DOMAIN_NAME]"
click at [770, 429] on input "text" at bounding box center [734, 431] width 301 height 25
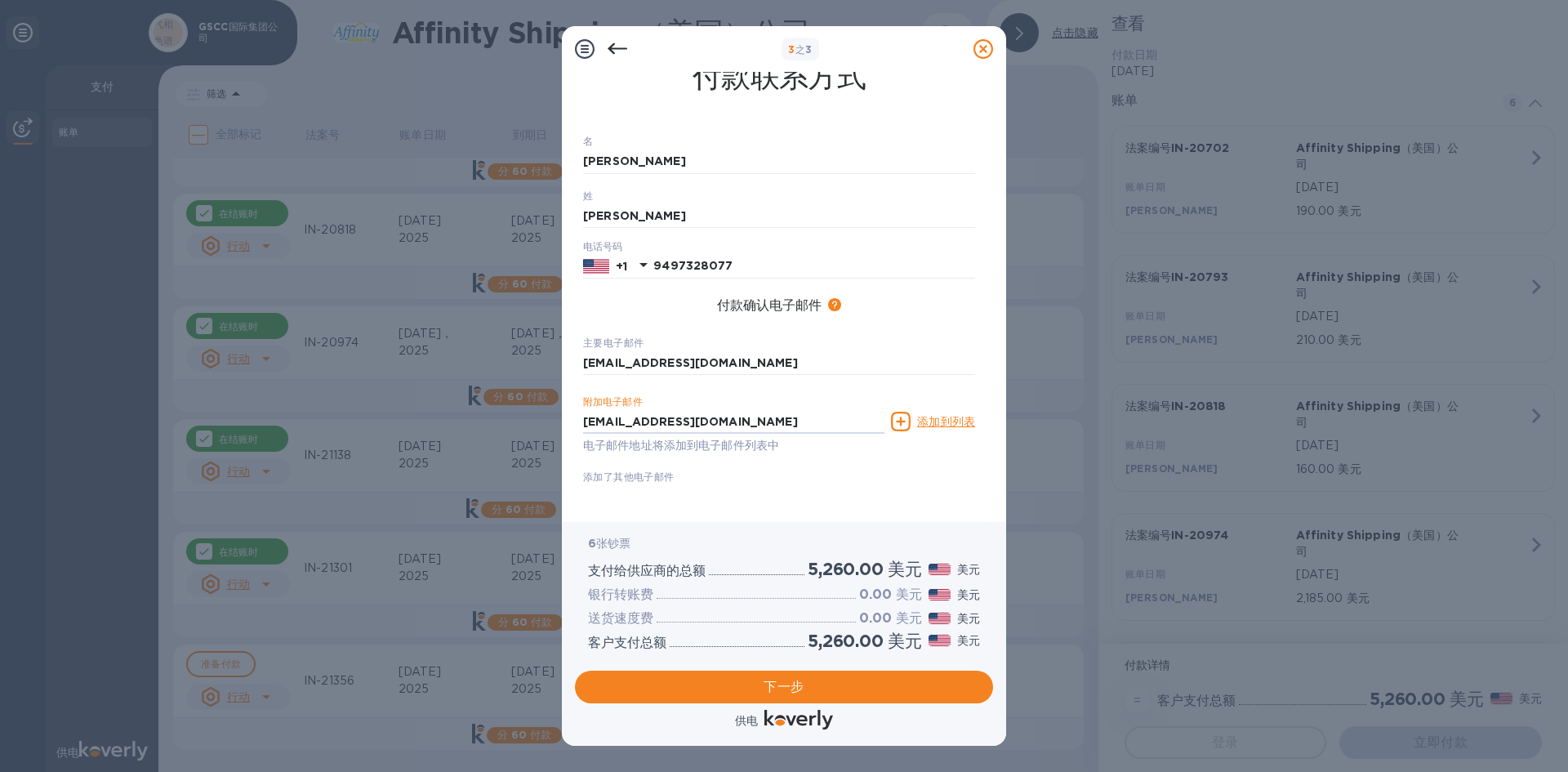
scroll to position [12, 0]
type input "[EMAIL_ADDRESS][DOMAIN_NAME]"
click at [902, 677] on button "下一步" at bounding box center [784, 687] width 418 height 33
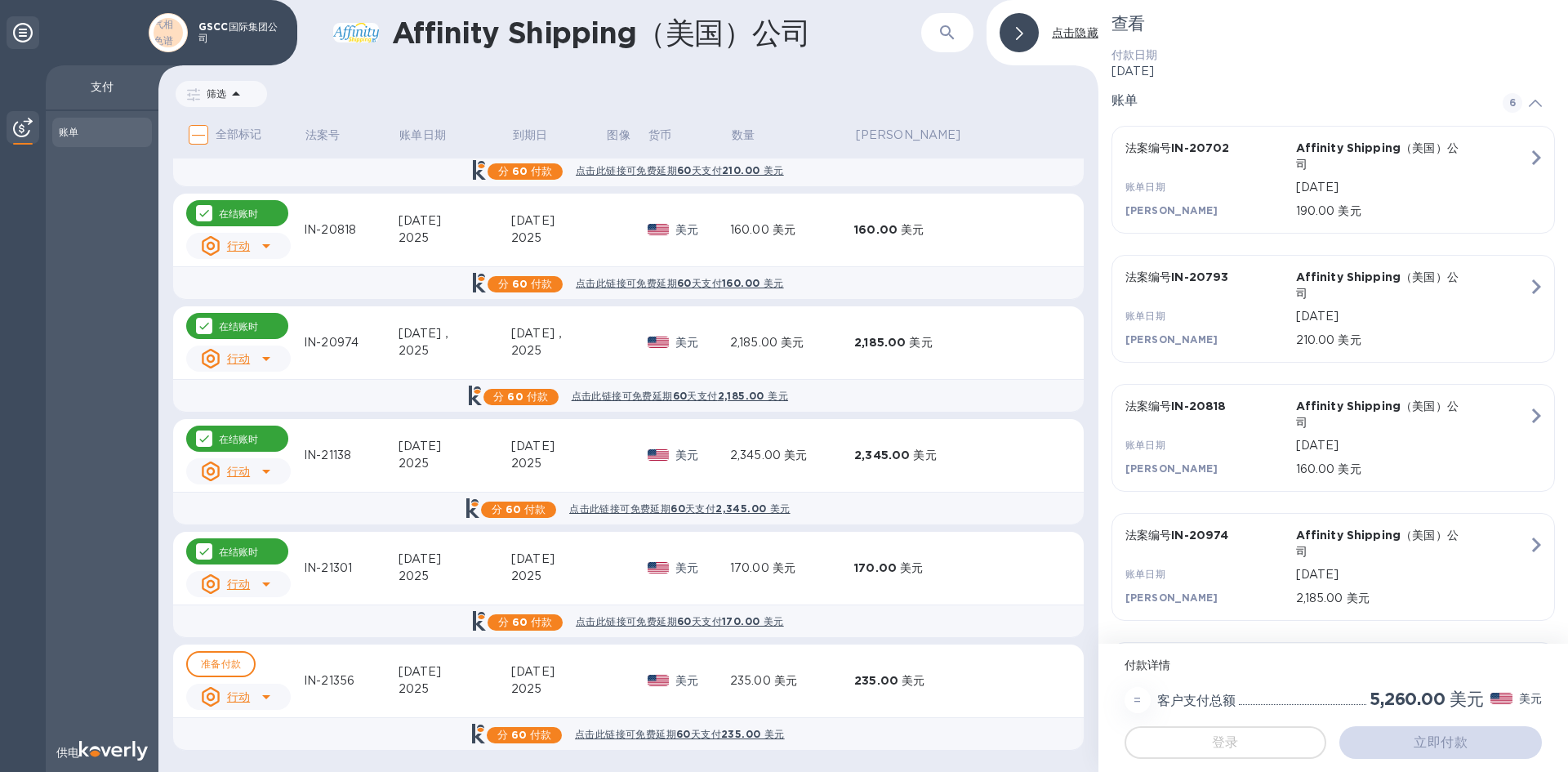
click at [908, 0] on html at bounding box center [784, 0] width 1568 height 0
click at [164, 0] on html at bounding box center [784, 0] width 1568 height 0
click at [73, 0] on html at bounding box center [784, 0] width 1568 height 0
click at [908, 0] on html at bounding box center [784, 0] width 1568 height 0
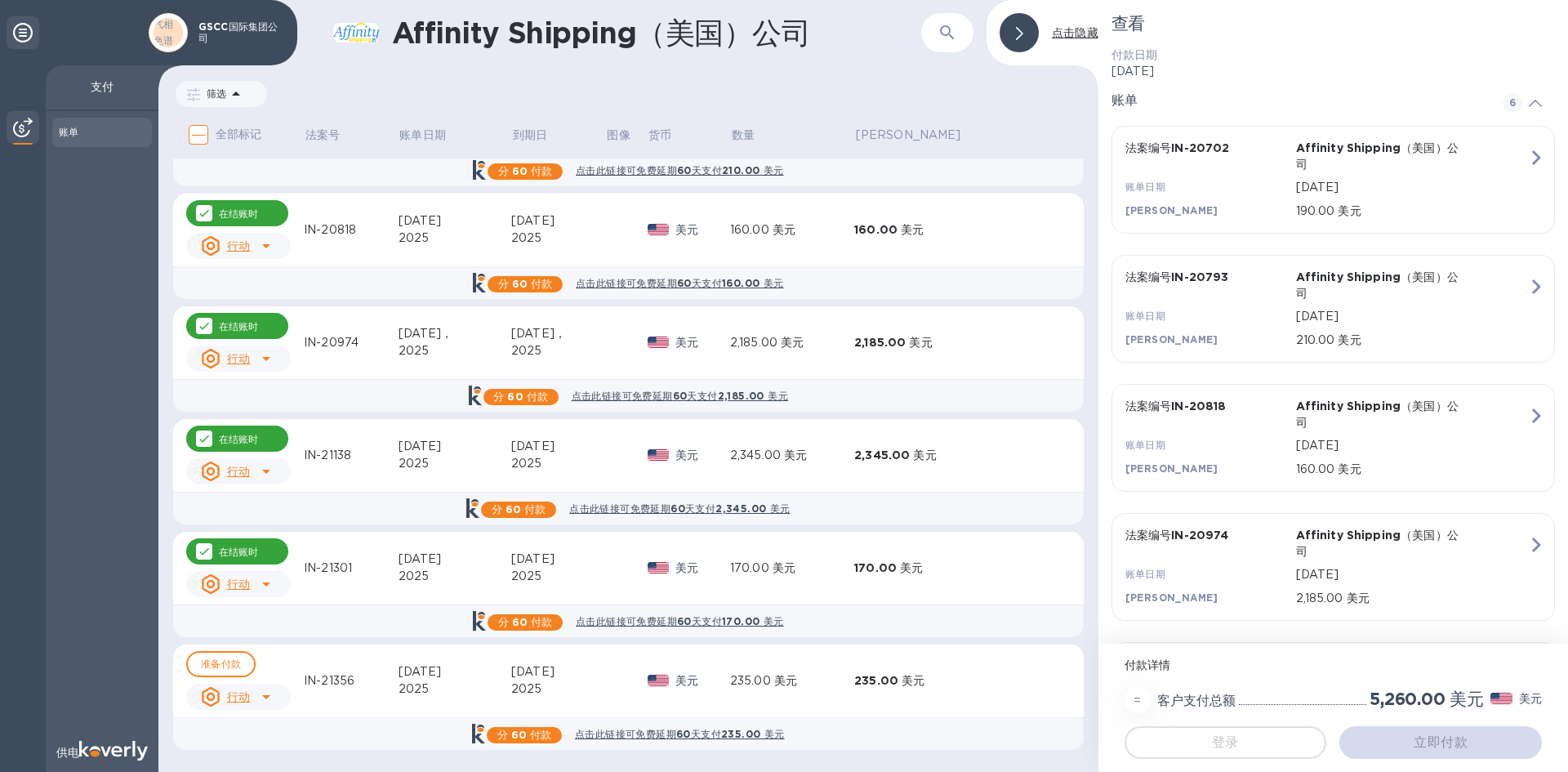
click at [25, 0] on html at bounding box center [784, 0] width 1568 height 0
click at [26, 0] on html at bounding box center [784, 0] width 1568 height 0
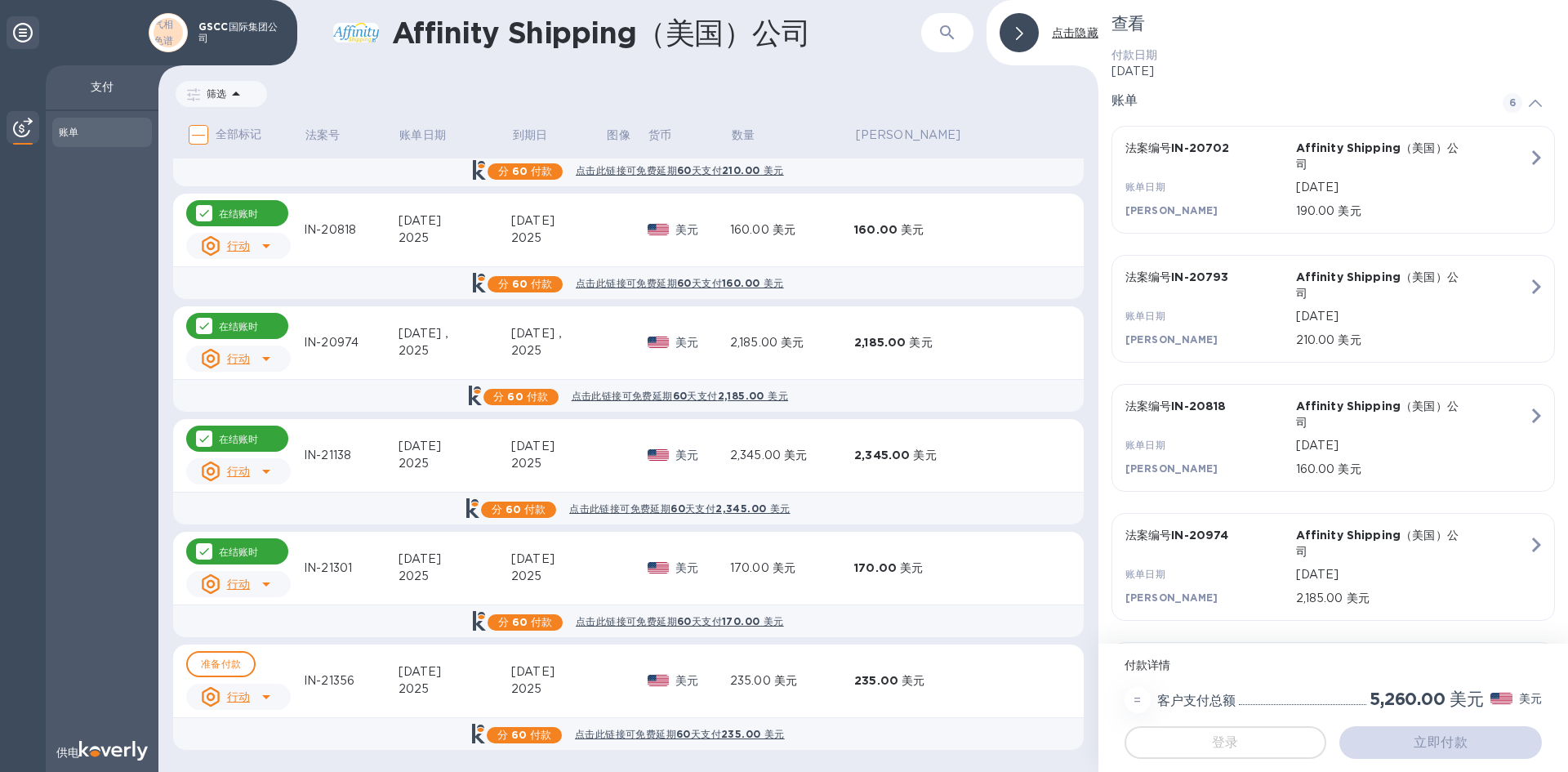
click at [20, 0] on html at bounding box center [784, 0] width 1568 height 0
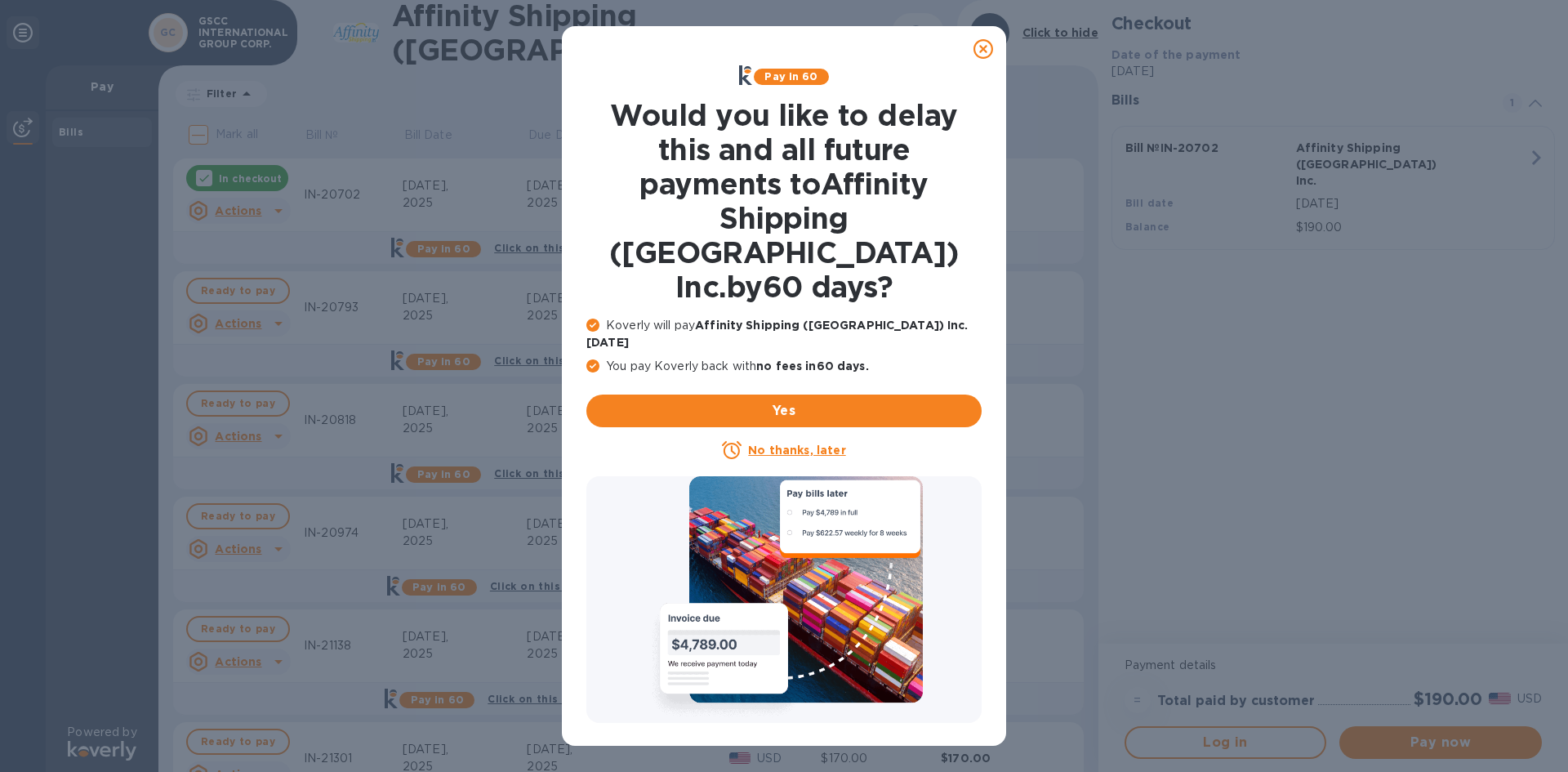
click at [992, 56] on icon at bounding box center [984, 49] width 20 height 20
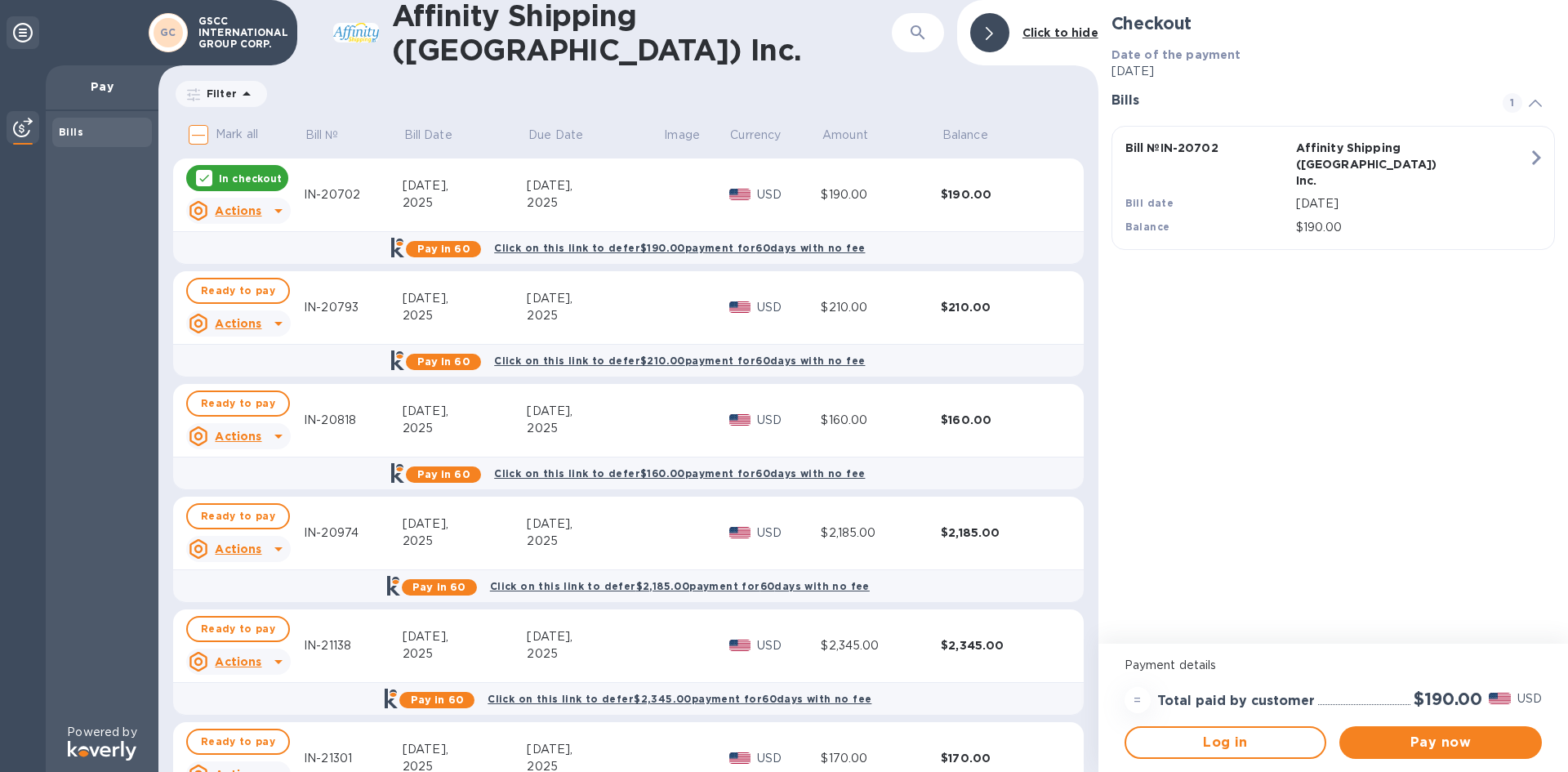
click at [1405, 429] on div "Checkout Date of the payment Aug 29, 2025 Bills 1 Bill № IN-20702 Affinity Ship…" at bounding box center [1333, 322] width 470 height 644
click at [106, 92] on p "Pay" at bounding box center [102, 87] width 87 height 16
click at [93, 79] on p "Pay" at bounding box center [102, 87] width 87 height 16
click at [22, 33] on icon at bounding box center [23, 33] width 20 height 20
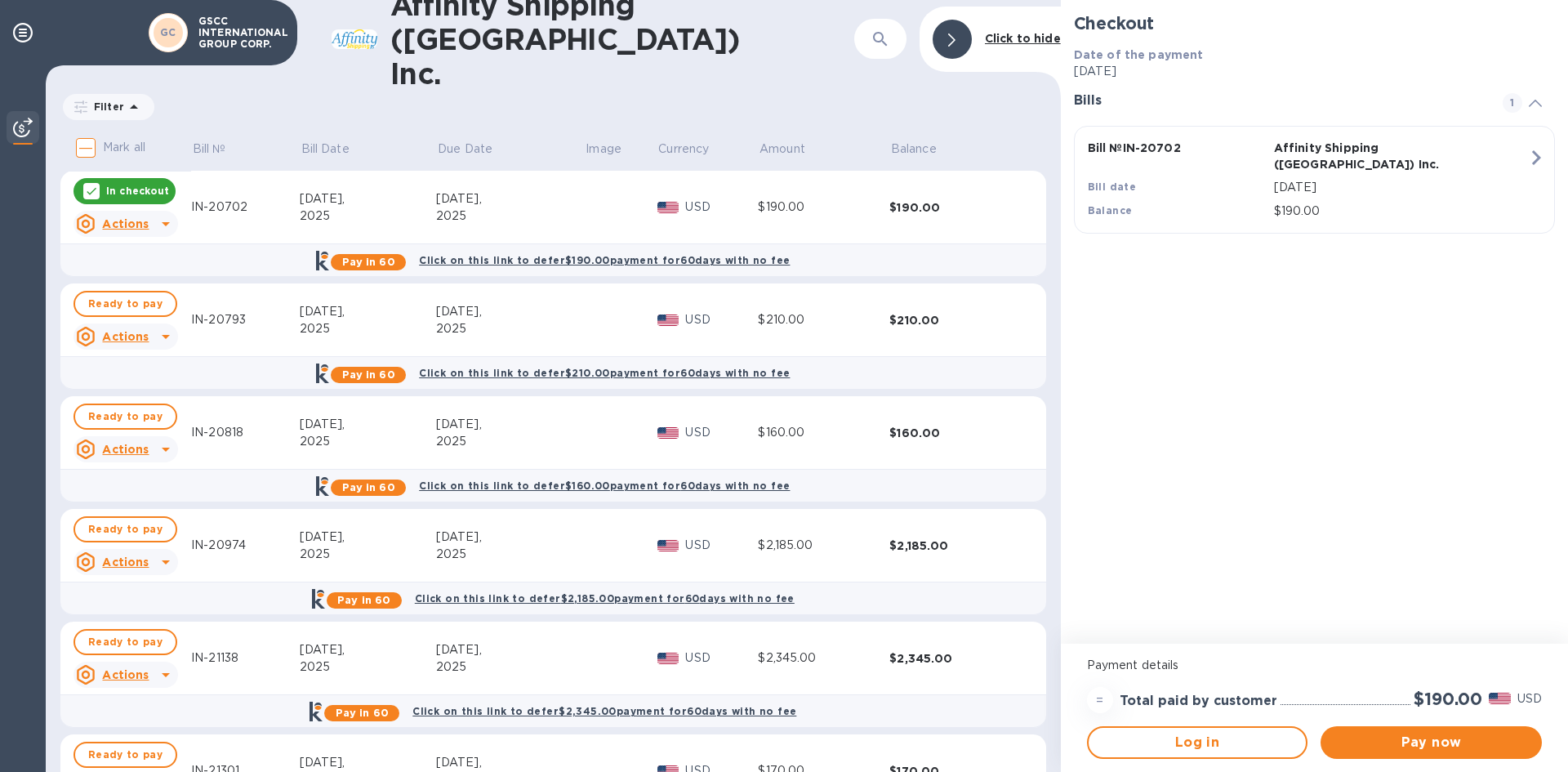
click at [1473, 391] on div "Checkout Date of the payment Aug 29, 2025 Bills 1 Bill № IN-20702 Affinity Ship…" at bounding box center [1314, 322] width 507 height 644
click at [1534, 151] on icon "button" at bounding box center [1536, 157] width 29 height 29
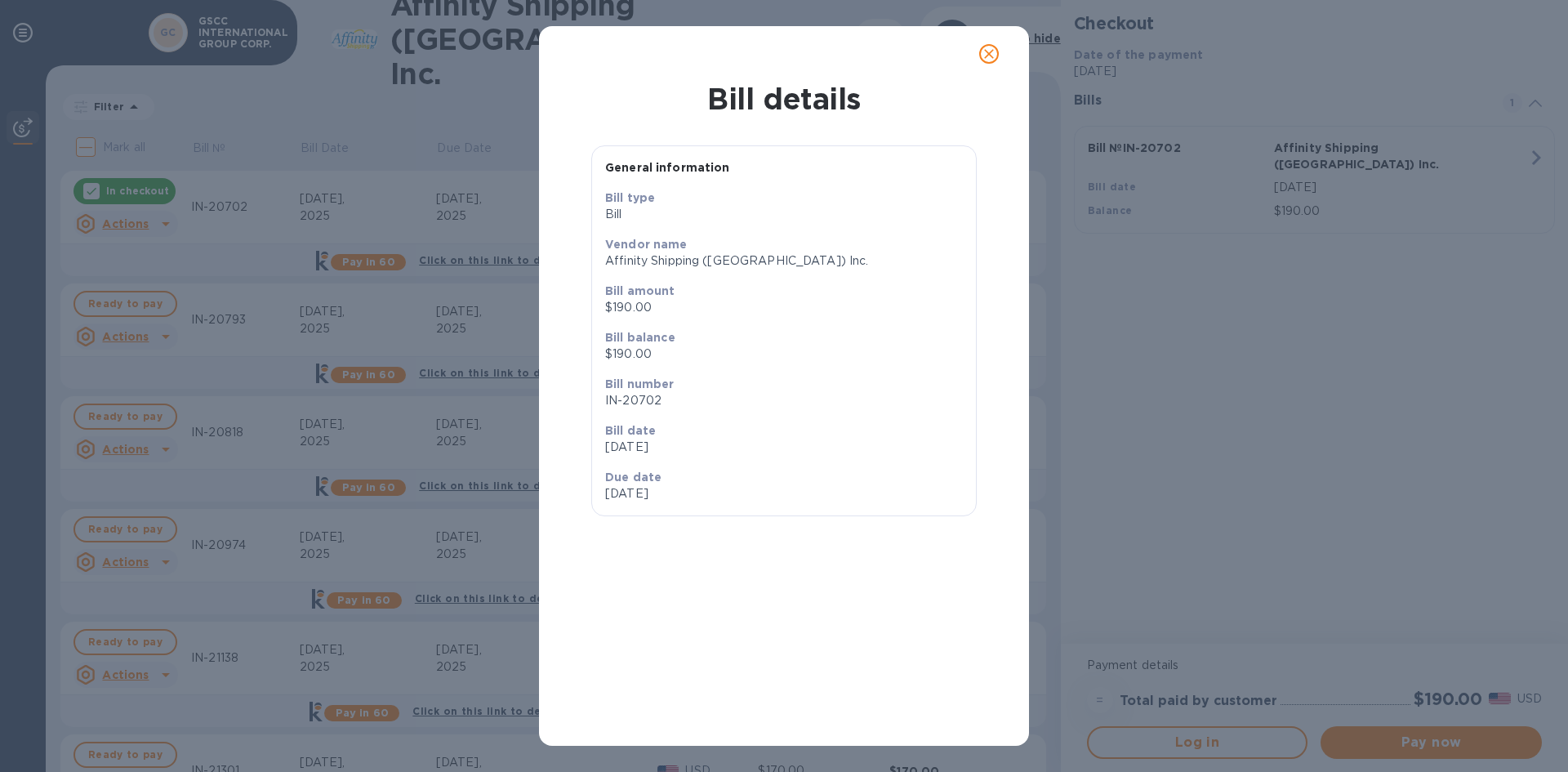
click at [1364, 415] on div "Bill details General information Bill type Bill Vendor name Affinity Shipping (…" at bounding box center [784, 386] width 1568 height 772
click at [992, 54] on icon "close" at bounding box center [989, 54] width 16 height 16
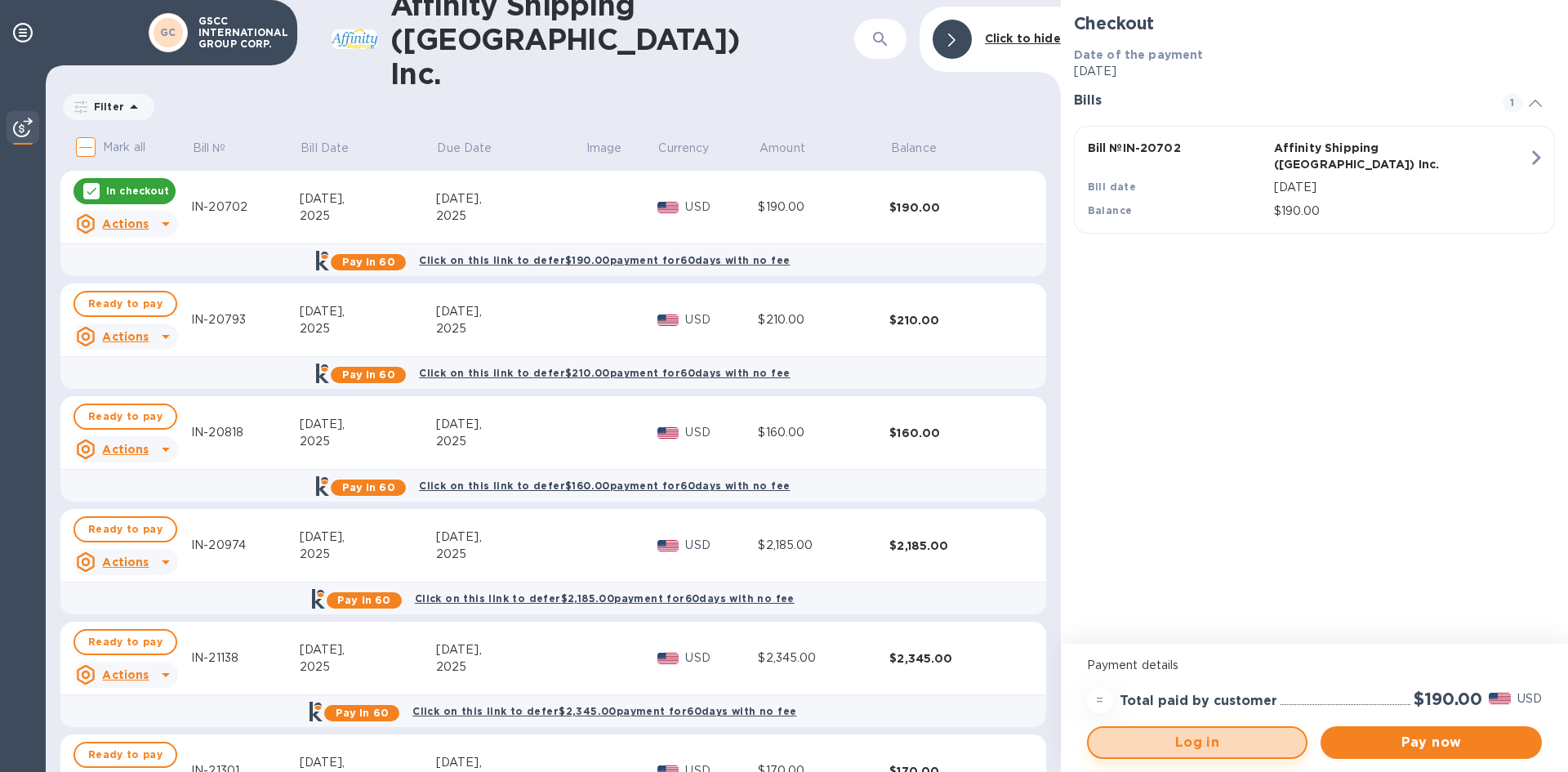
click at [1258, 738] on span "Log in" at bounding box center [1198, 743] width 192 height 20
